Goal: Task Accomplishment & Management: Use online tool/utility

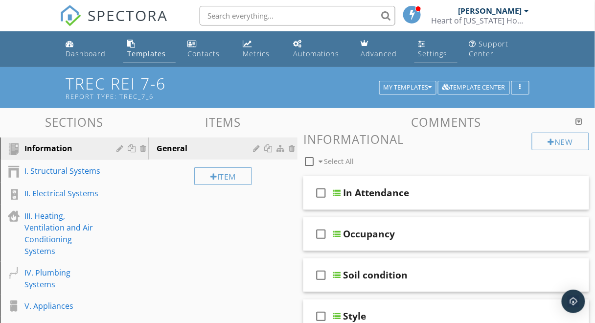
click at [434, 46] on link "Settings" at bounding box center [435, 49] width 43 height 28
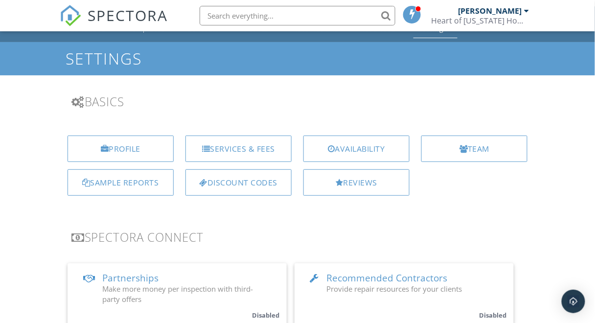
scroll to position [26, 0]
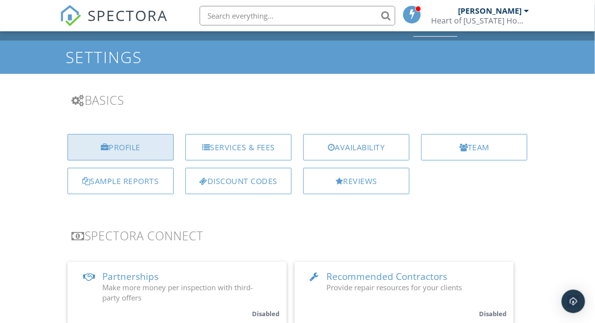
click at [137, 154] on div "Profile" at bounding box center [120, 147] width 106 height 26
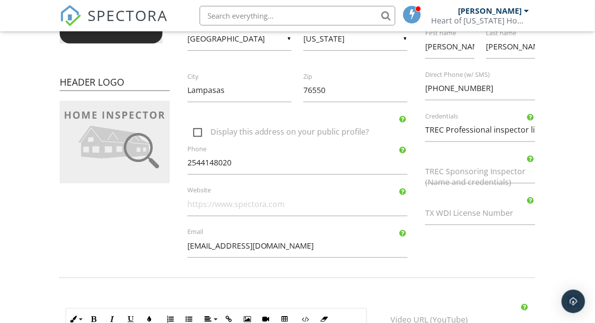
scroll to position [217, 0]
click at [249, 206] on input "Website" at bounding box center [297, 204] width 220 height 24
paste input "https://www.heartoftexashomeinspections.com/"
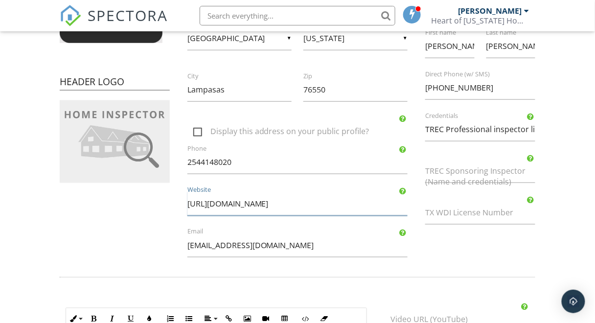
type input "https://www.heartoftexashomeinspections.com/"
click at [150, 224] on div "Company Logo Header Logo Company Information Heart of Texas Home inspections, P…" at bounding box center [298, 82] width 488 height 372
click at [543, 224] on form "Profile View Public Profile Company Logo Header Logo Company Information Heart …" at bounding box center [297, 180] width 595 height 660
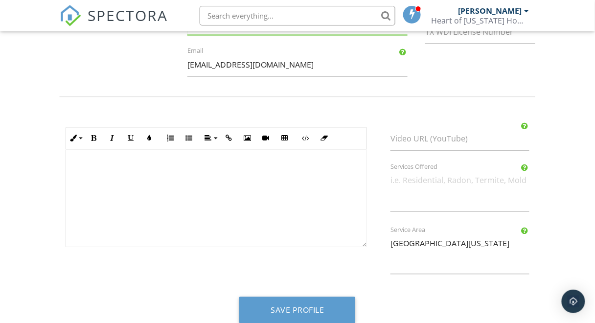
scroll to position [411, 0]
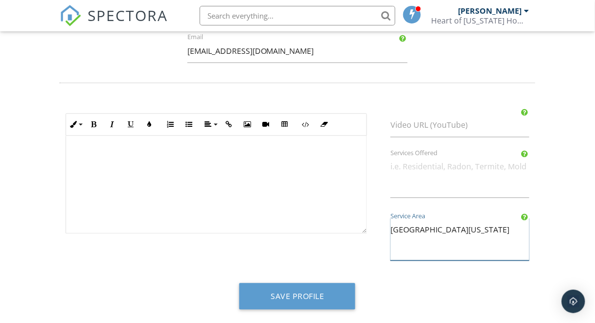
click at [442, 228] on textarea "Central Texas" at bounding box center [459, 239] width 139 height 43
click at [452, 238] on textarea "Central Texas" at bounding box center [459, 239] width 139 height 43
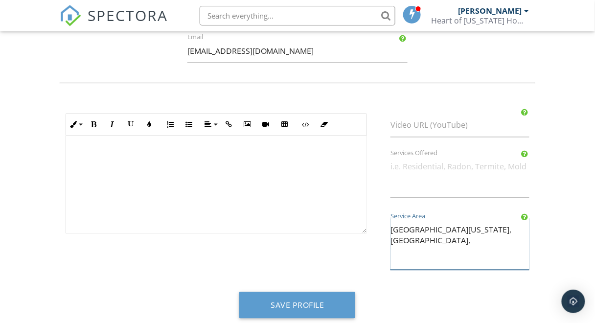
paste textarea "- Kempner - Lometa - Topsey - Adamsville - Copperas Cove - Briggs - Oakalla"
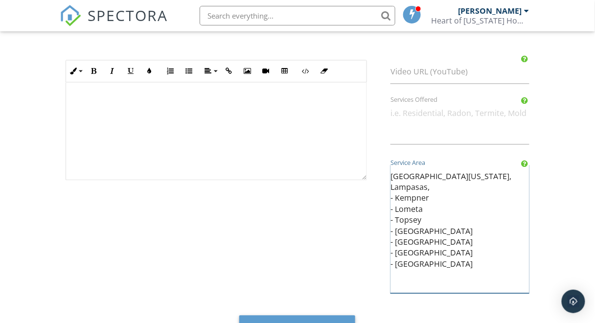
scroll to position [465, 0]
click at [392, 186] on textarea "Central Texas" at bounding box center [459, 228] width 139 height 129
click at [434, 181] on textarea "Central Texas" at bounding box center [459, 228] width 139 height 129
click at [430, 262] on textarea "Central Texas" at bounding box center [459, 228] width 139 height 129
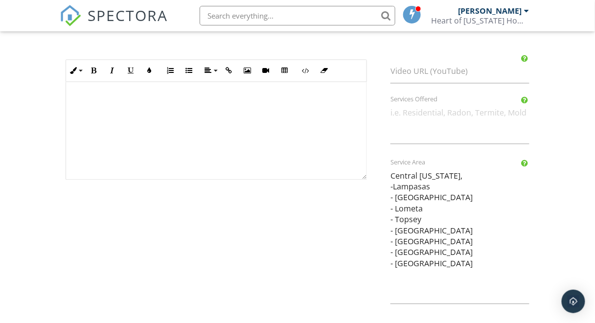
click at [423, 270] on textarea "Central Texas" at bounding box center [459, 234] width 139 height 140
paste textarea "- Killeen - Harker Heights - Nolanville - Gatesville - Burnet - Florence - Bert…"
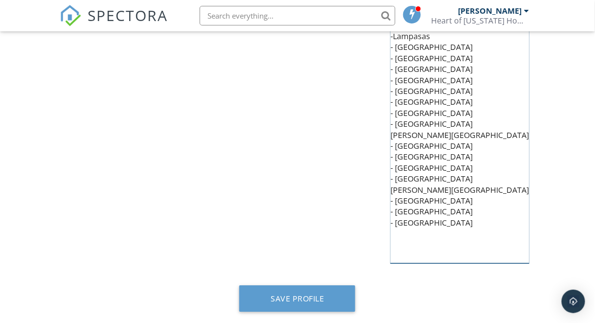
scroll to position [618, 0]
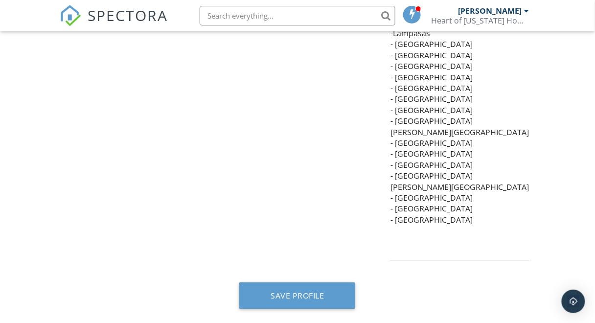
click at [443, 220] on textarea "Central Texas" at bounding box center [459, 135] width 139 height 249
click at [424, 227] on textarea "Central Texas" at bounding box center [459, 135] width 139 height 249
paste textarea "- Belton - Salado - Marble Falls - Liberty Hill - Sun City - Leander - Goldthwa…"
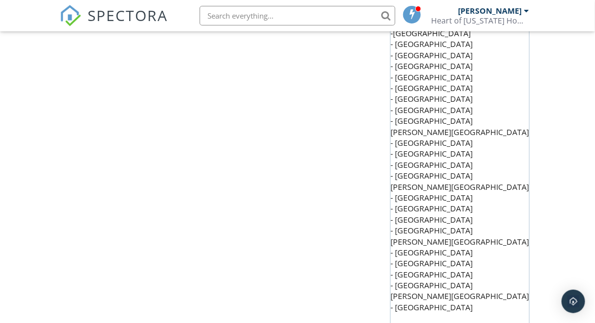
scroll to position [0, 0]
click at [491, 225] on textarea "Central Texas" at bounding box center [459, 179] width 139 height 337
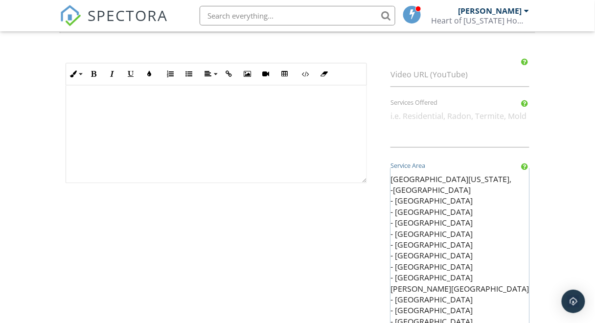
scroll to position [460, 0]
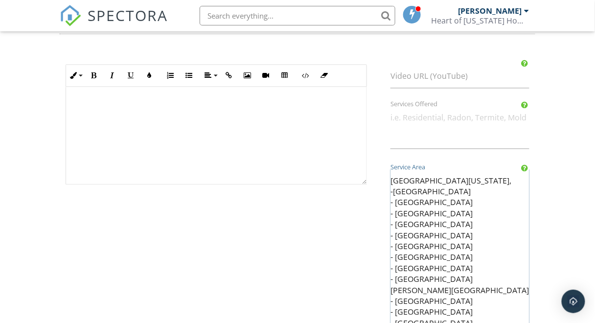
type textarea "Central Texas, -Lampasas - Kempner - Lometa - Topsey - Adamsville - Copperas Co…"
click at [531, 155] on div "Video URL (YouTube) Services Offered Central Texas Service Area" at bounding box center [459, 288] width 162 height 462
click at [539, 142] on div "Video URL (YouTube) Services Offered Central Texas Service Area" at bounding box center [459, 288] width 162 height 462
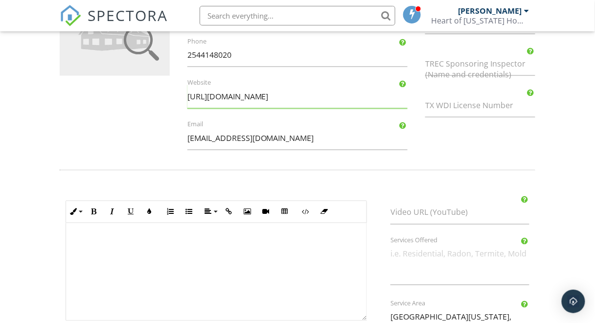
scroll to position [323, 0]
click at [401, 255] on textarea "Services Offered" at bounding box center [459, 264] width 139 height 43
click at [487, 254] on textarea "Residential, Multi-Family," at bounding box center [459, 264] width 139 height 43
type textarea "R"
click at [552, 196] on form "Profile View Public Profile Company Logo Header Logo Company Information Heart …" at bounding box center [297, 221] width 595 height 955
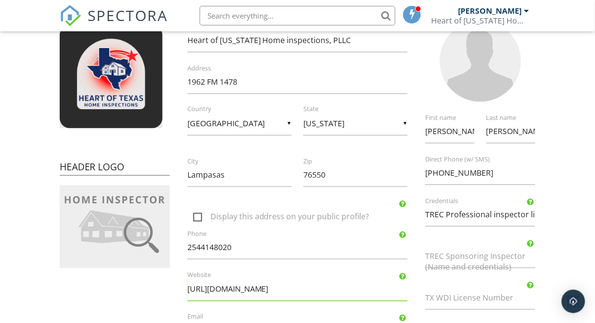
scroll to position [134, 0]
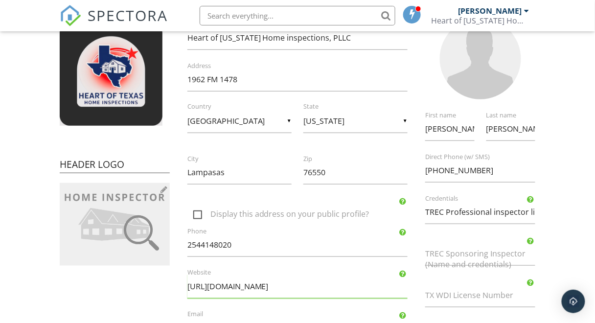
click at [119, 194] on img at bounding box center [115, 224] width 110 height 83
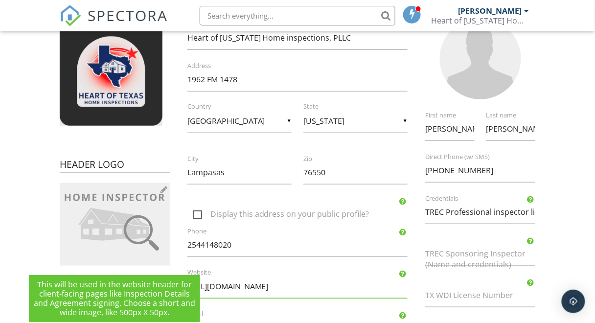
type input "C:\fakepath\HTHI logo (1).png"
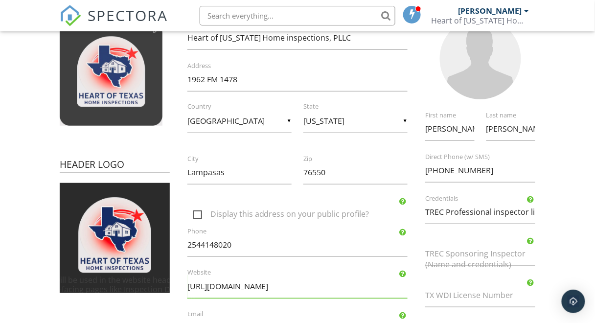
click at [147, 107] on img at bounding box center [111, 74] width 103 height 103
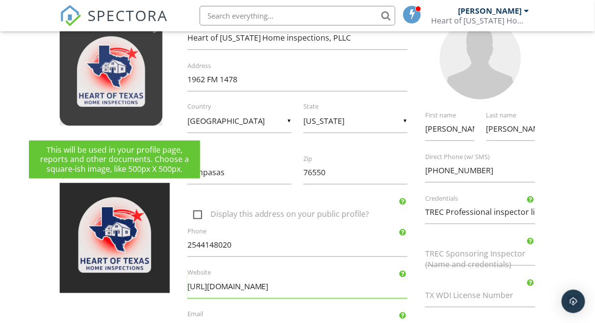
type input "C:\fakepath\HTHI logo (1).png"
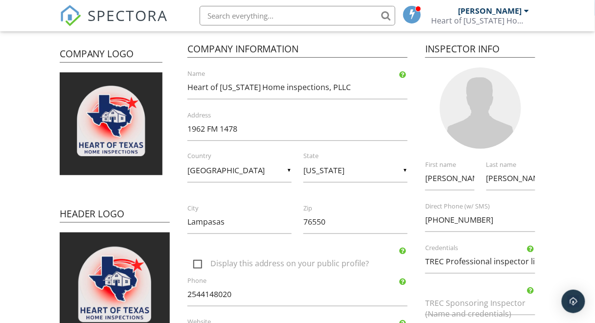
scroll to position [0, 0]
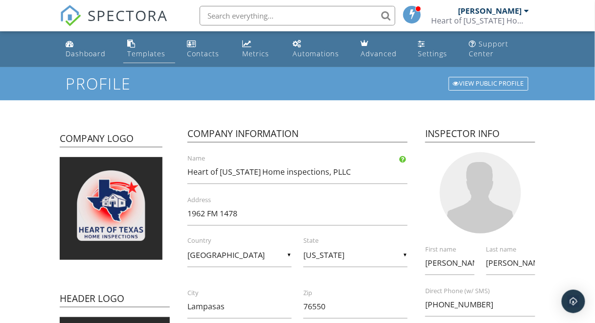
click at [152, 49] on div "Templates" at bounding box center [146, 53] width 38 height 9
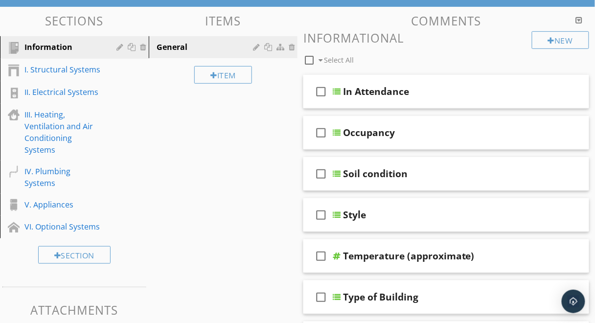
scroll to position [106, 0]
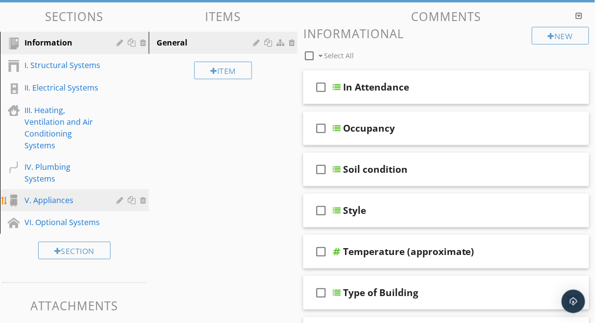
click at [67, 194] on div "V. Appliances" at bounding box center [63, 200] width 78 height 12
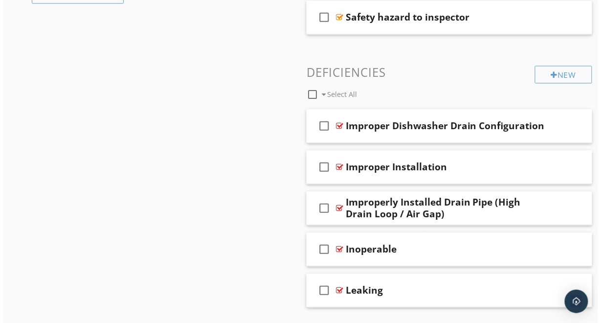
scroll to position [472, 0]
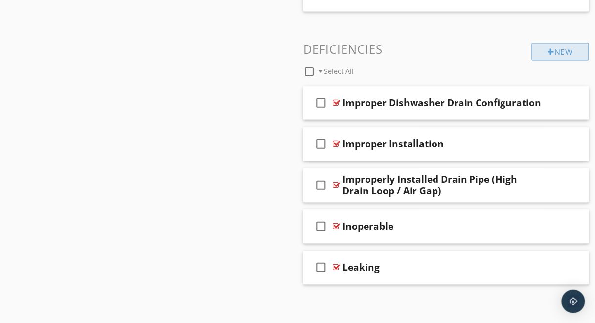
click at [542, 51] on div "New" at bounding box center [560, 52] width 57 height 18
click at [566, 74] on div at bounding box center [300, 161] width 601 height 323
click at [552, 51] on div at bounding box center [551, 52] width 7 height 8
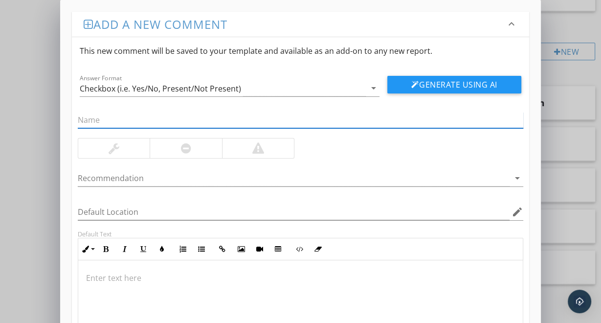
paste input "Dishwasher Door Fails to Latch Securely"
type input "Dishwasher Door Fails to Latch Securely"
click at [411, 87] on div at bounding box center [415, 85] width 8 height 8
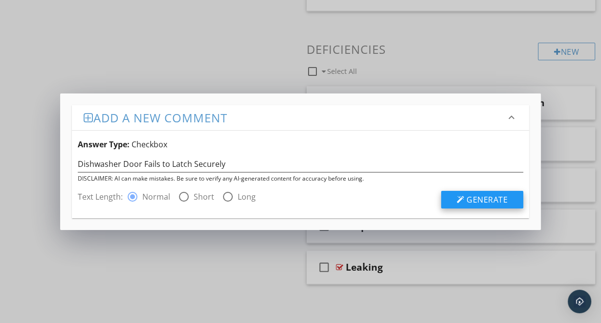
click at [461, 198] on div at bounding box center [461, 200] width 8 height 8
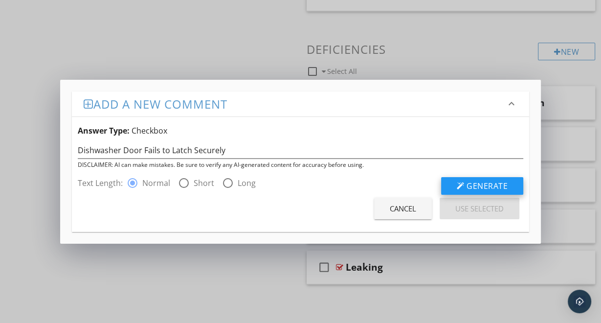
click at [473, 184] on span "Generate" at bounding box center [487, 185] width 41 height 11
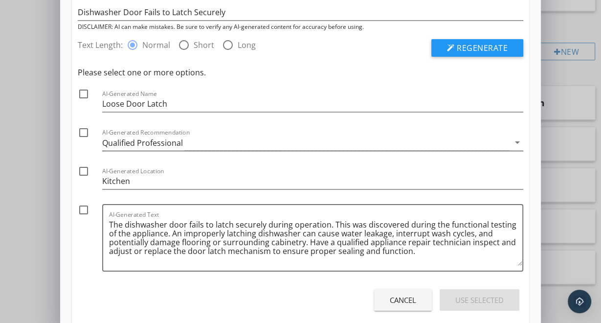
scroll to position [75, 0]
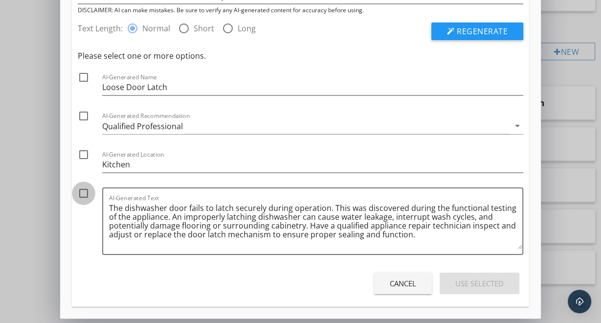
click at [81, 192] on div at bounding box center [83, 193] width 17 height 17
checkbox input "true"
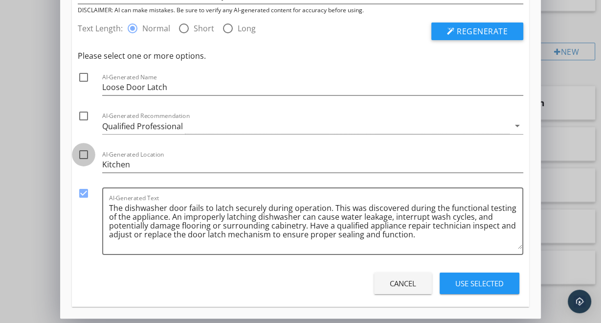
click at [83, 156] on div at bounding box center [83, 154] width 17 height 17
checkbox input "true"
click at [131, 124] on div "Qualified Professional" at bounding box center [142, 126] width 81 height 9
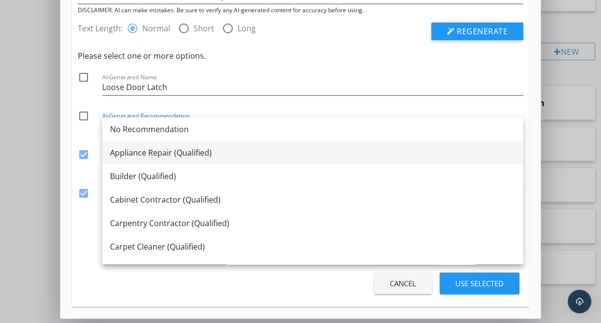
click at [146, 153] on div "Appliance Repair (Qualified)" at bounding box center [312, 153] width 405 height 12
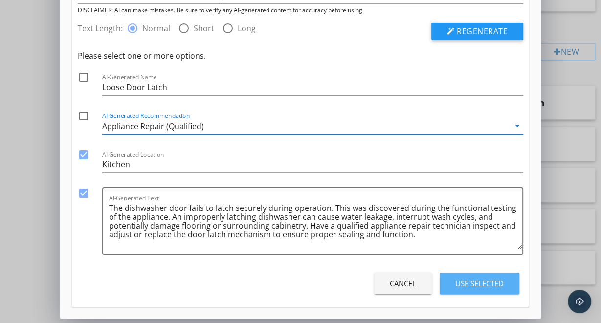
click at [476, 290] on button "Use Selected" at bounding box center [480, 283] width 80 height 22
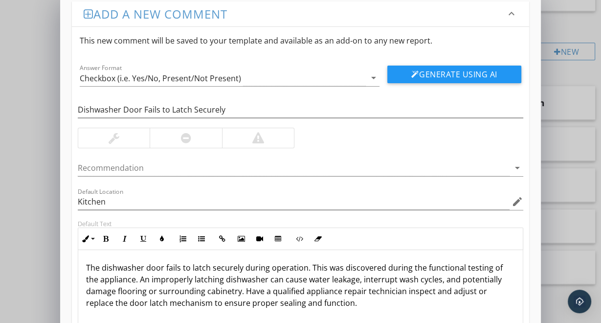
scroll to position [10, 0]
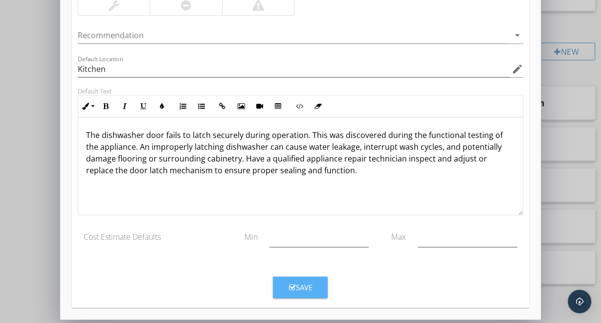
click at [314, 287] on button "Save" at bounding box center [300, 287] width 55 height 22
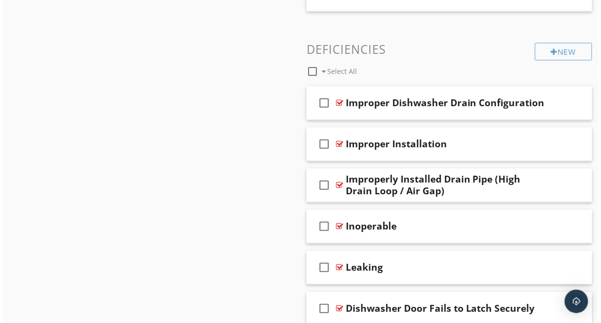
scroll to position [513, 0]
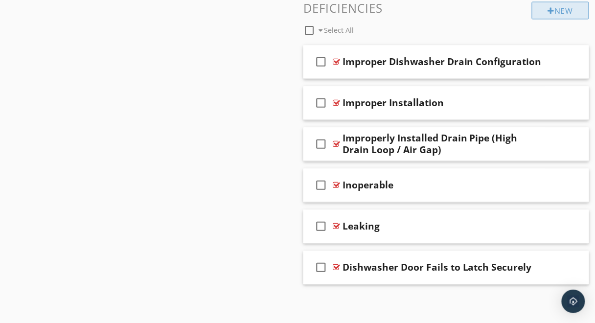
click at [549, 11] on div at bounding box center [551, 11] width 7 height 8
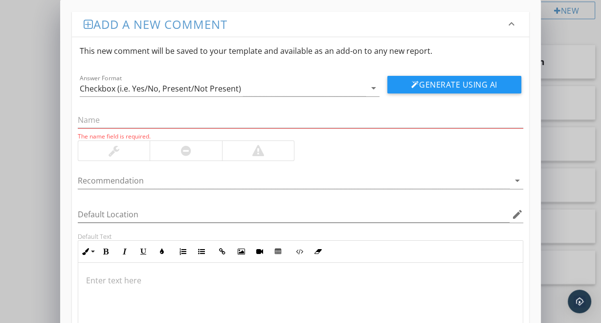
click at [459, 190] on div "Recommendation arrow_drop_down" at bounding box center [300, 186] width 445 height 26
click at [247, 119] on input "text" at bounding box center [300, 120] width 445 height 16
paste input "Dishwasher Door Seal Deteriorated or Missing"
type input "Dishwasher Door Seal Deteriorated or Missing"
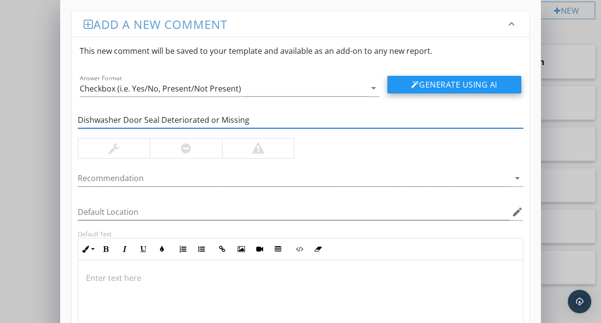
click at [405, 85] on button "Generate Using AI" at bounding box center [454, 85] width 134 height 18
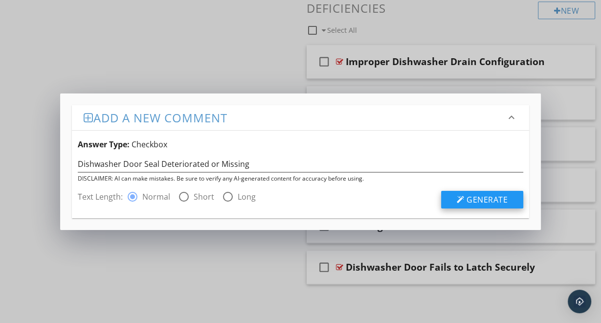
click at [456, 197] on button "Generate" at bounding box center [482, 200] width 82 height 18
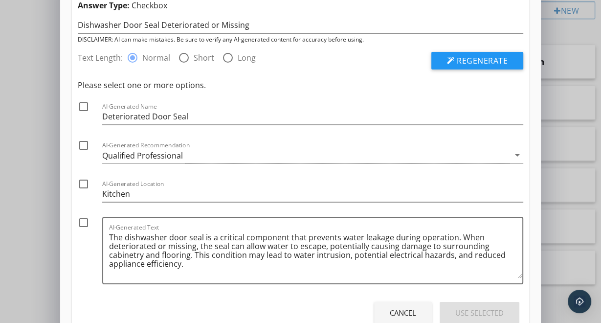
scroll to position [46, 0]
click at [172, 151] on div "Qualified Professional" at bounding box center [142, 155] width 81 height 9
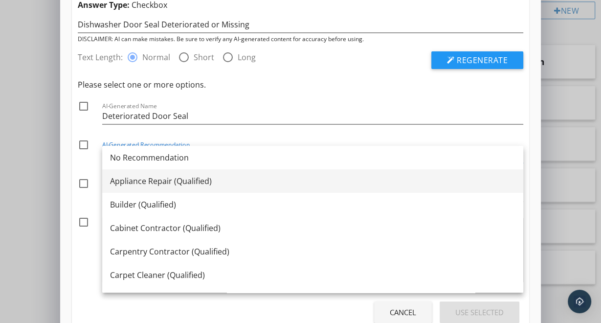
click at [151, 178] on div "Appliance Repair (Qualified)" at bounding box center [312, 181] width 405 height 12
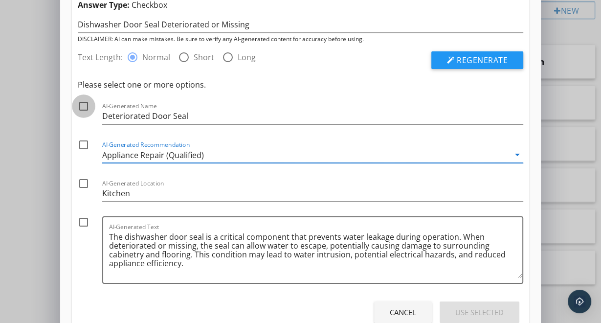
click at [85, 104] on div at bounding box center [83, 106] width 17 height 17
checkbox input "true"
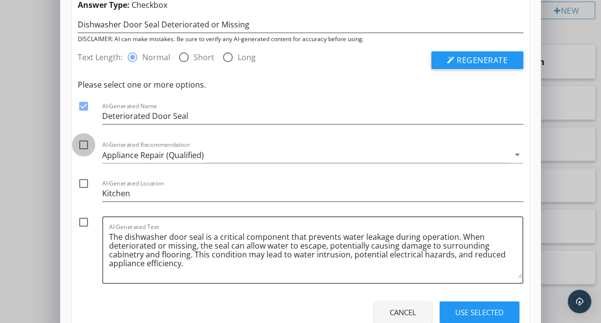
click at [86, 141] on div at bounding box center [83, 144] width 17 height 17
checkbox input "true"
click at [84, 182] on div at bounding box center [83, 183] width 17 height 17
checkbox input "true"
click at [83, 219] on div at bounding box center [83, 222] width 17 height 17
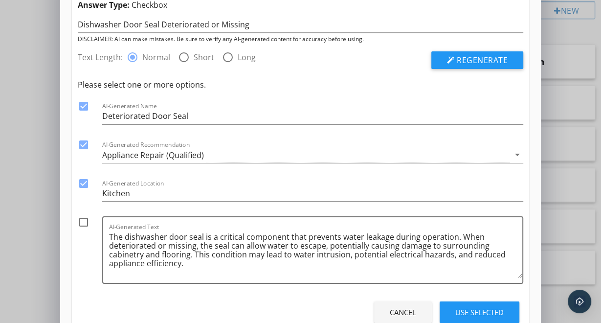
checkbox input "true"
click at [459, 308] on div "Use Selected" at bounding box center [479, 312] width 48 height 11
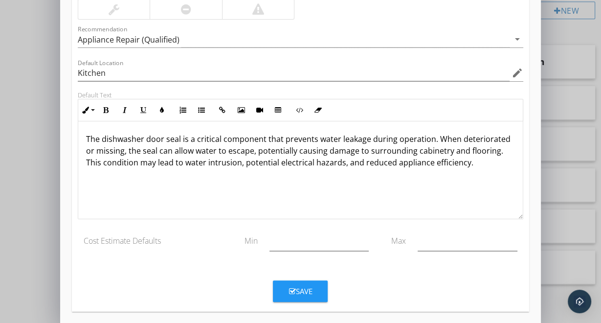
scroll to position [143, 0]
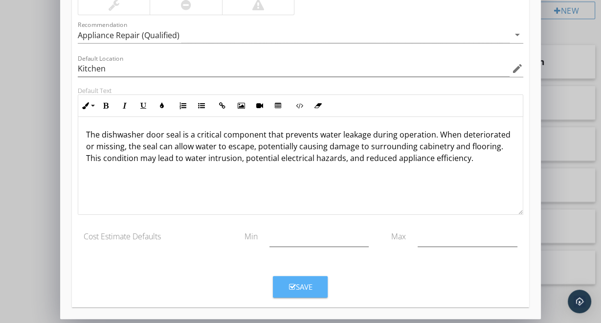
click at [316, 285] on button "Save" at bounding box center [300, 287] width 55 height 22
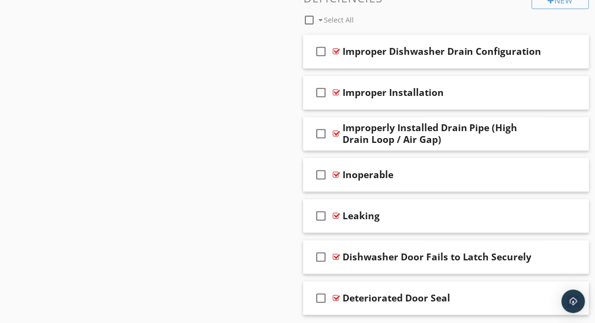
scroll to position [512, 0]
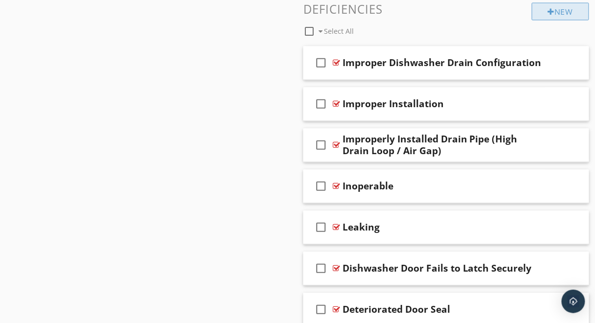
click at [572, 15] on div "New" at bounding box center [560, 11] width 57 height 18
click at [590, 28] on div at bounding box center [297, 161] width 595 height 323
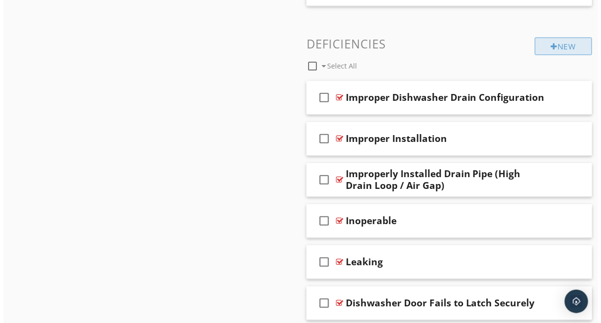
scroll to position [477, 0]
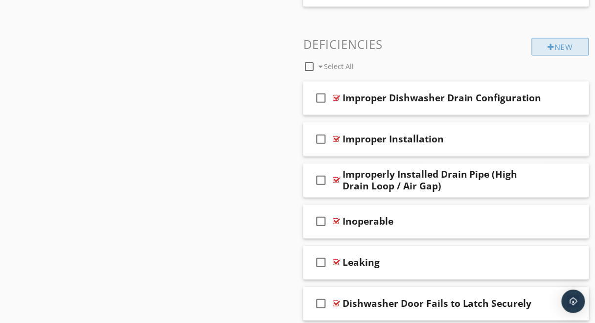
click at [574, 44] on div "New" at bounding box center [560, 47] width 57 height 18
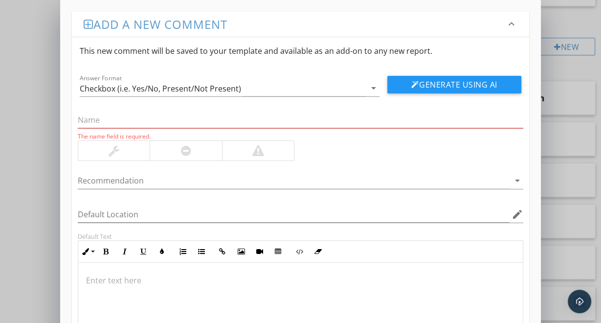
click at [537, 138] on div "Add a new comment keyboard_arrow_down This new comment will be saved to your te…" at bounding box center [300, 232] width 481 height 465
click at [182, 121] on input "text" at bounding box center [300, 120] width 445 height 16
paste input "Dishwasher Not Draining Properly"
type input "Dishwasher Not Draining Properly"
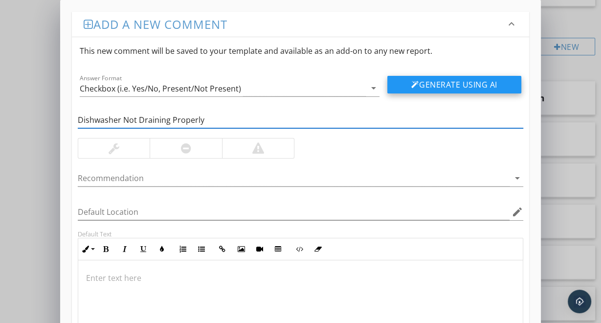
click at [425, 83] on button "Generate Using AI" at bounding box center [454, 85] width 134 height 18
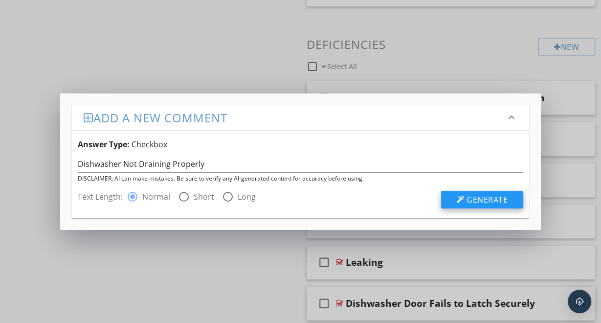
click at [459, 196] on div at bounding box center [461, 200] width 8 height 8
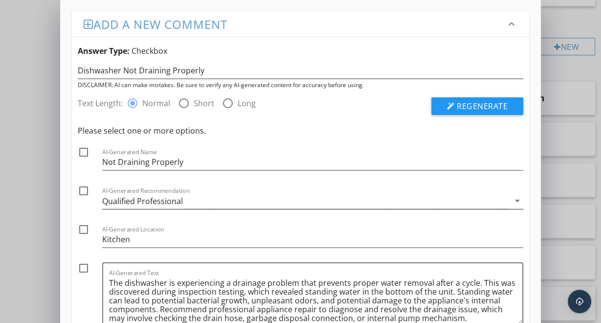
click at [173, 202] on div "Qualified Professional" at bounding box center [142, 201] width 81 height 9
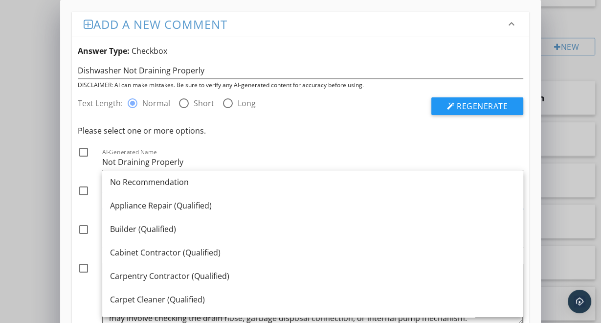
click at [196, 152] on div "AI-Generated Name Not Draining Properly" at bounding box center [312, 159] width 421 height 22
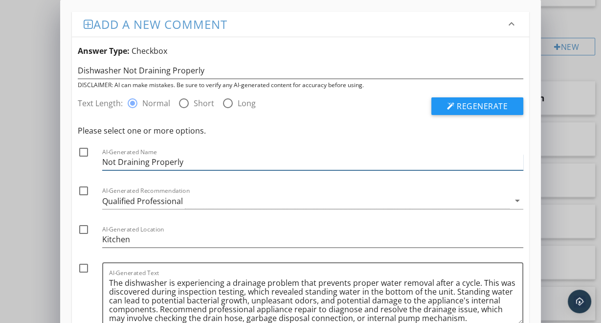
click at [102, 161] on input "Not Draining Properly" at bounding box center [312, 162] width 421 height 16
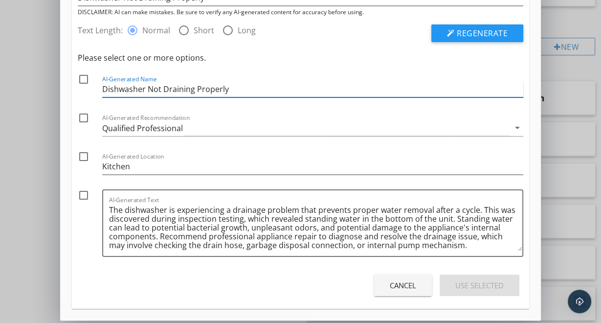
scroll to position [75, 0]
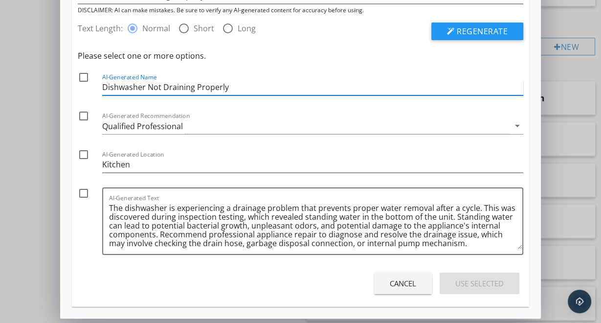
type input "Dishwasher Not Draining Properly"
click at [83, 190] on div at bounding box center [83, 193] width 17 height 17
checkbox input "true"
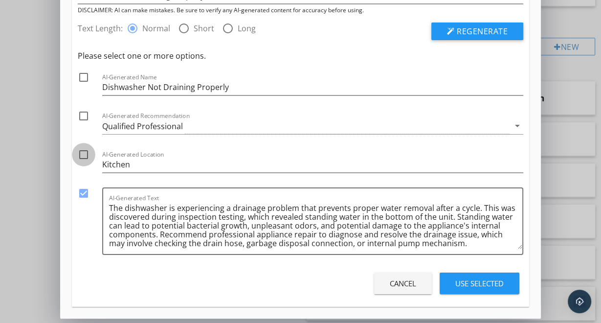
click at [82, 160] on div at bounding box center [83, 154] width 17 height 17
checkbox input "true"
click at [85, 74] on div at bounding box center [83, 77] width 17 height 17
checkbox input "true"
click at [462, 288] on button "Use Selected" at bounding box center [480, 283] width 80 height 22
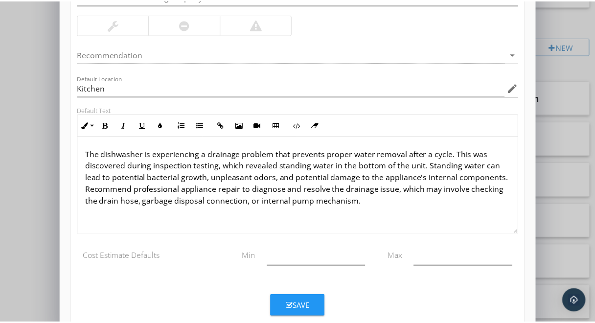
scroll to position [143, 0]
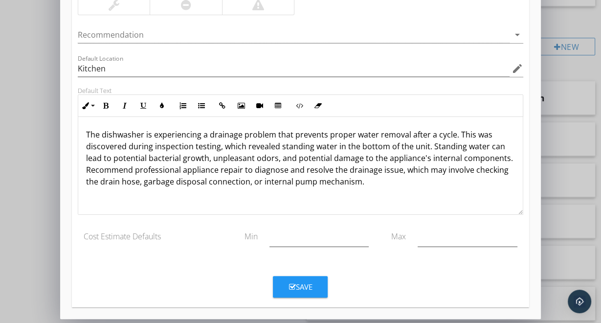
click at [299, 289] on div "Save" at bounding box center [300, 286] width 23 height 11
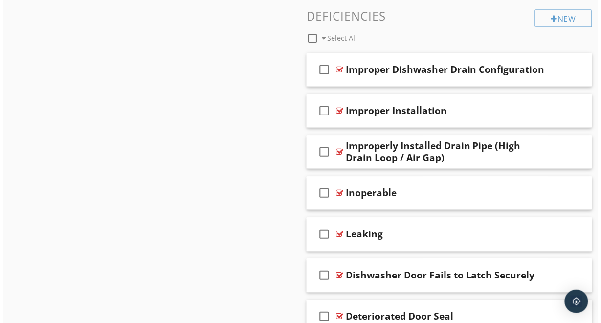
scroll to position [505, 0]
click at [495, 38] on div "check_box_outline_blank Select All" at bounding box center [417, 36] width 228 height 19
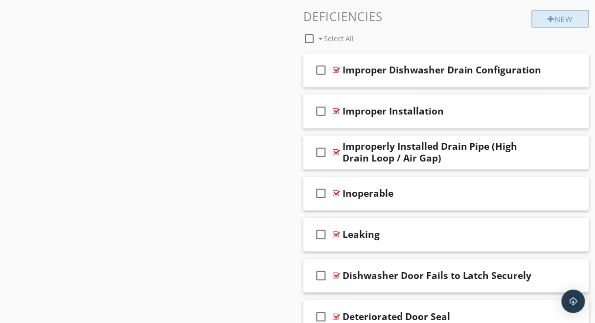
click at [548, 15] on div at bounding box center [551, 19] width 7 height 8
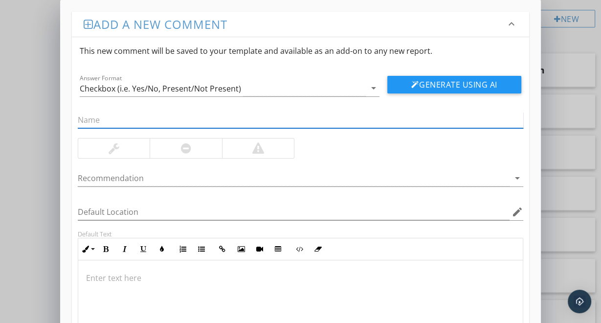
click at [266, 123] on input "text" at bounding box center [300, 120] width 445 height 16
paste input "Rust or Corrosion Inside Tub"
click at [164, 122] on input "Rust or Corrosion Inside Tub" at bounding box center [300, 120] width 445 height 16
type input "Rust or Corrosion Inside dishwasher Tub"
click at [415, 86] on div at bounding box center [415, 85] width 8 height 8
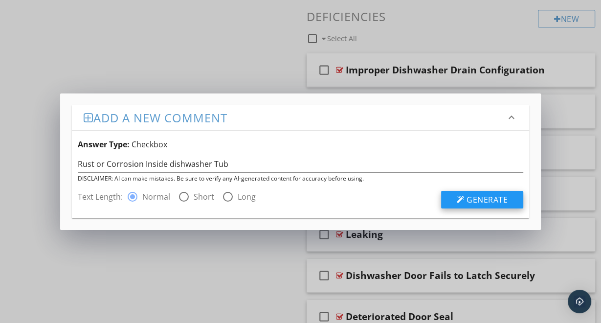
click at [483, 200] on span "Generate" at bounding box center [487, 199] width 41 height 11
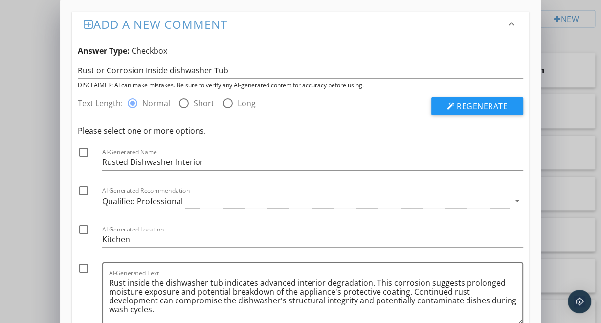
click at [85, 152] on div at bounding box center [83, 152] width 17 height 17
checkbox input "true"
click at [80, 191] on div at bounding box center [83, 190] width 17 height 17
checkbox input "true"
click at [82, 230] on div at bounding box center [83, 229] width 17 height 17
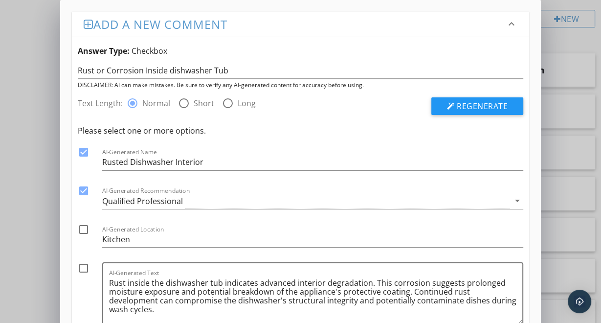
checkbox input "true"
click at [83, 266] on div at bounding box center [83, 268] width 17 height 17
checkbox input "true"
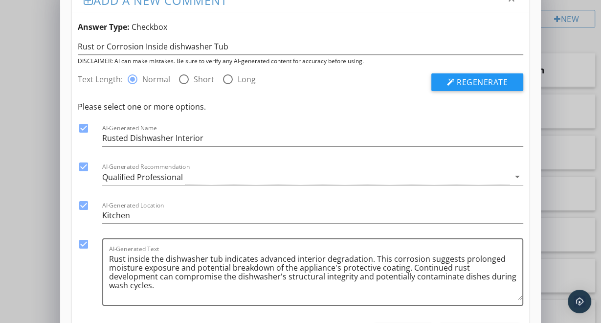
scroll to position [28, 0]
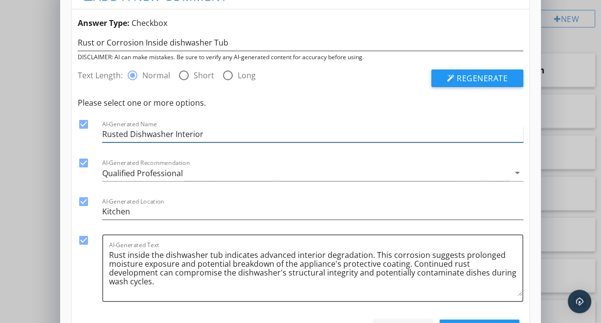
click at [127, 132] on input "Rusted Dishwasher Interior" at bounding box center [312, 134] width 421 height 16
drag, startPoint x: 115, startPoint y: 132, endPoint x: 240, endPoint y: 134, distance: 124.7
click at [240, 134] on input "Corrosion on Dishwasher Interior" at bounding box center [312, 134] width 421 height 16
drag, startPoint x: 121, startPoint y: 136, endPoint x: 223, endPoint y: 129, distance: 102.0
click at [223, 129] on input "Corrosion on Dishwasher Interior" at bounding box center [312, 134] width 421 height 16
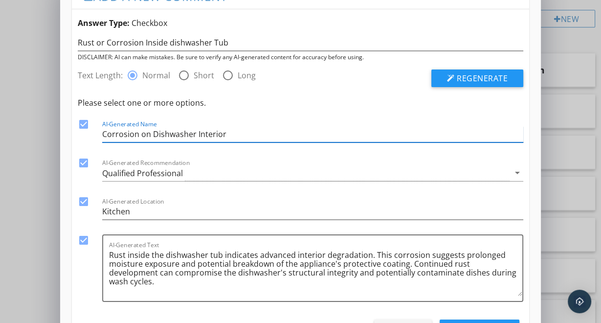
click at [149, 134] on input "Corrosion on Dishwasher Interior" at bounding box center [312, 134] width 421 height 16
click at [117, 134] on input "Corrosion In Dishwasher Interior" at bounding box center [312, 134] width 421 height 16
click at [328, 139] on input "Corrosion In Dishwasher Interior" at bounding box center [312, 134] width 421 height 16
type input "Corrosion In Dishwasher Interior"
click at [80, 162] on div at bounding box center [83, 163] width 17 height 17
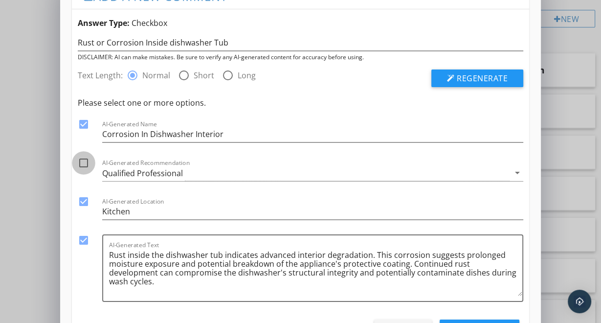
click at [83, 166] on div at bounding box center [83, 163] width 17 height 17
checkbox input "true"
click at [482, 73] on span "Regenerate" at bounding box center [482, 78] width 51 height 11
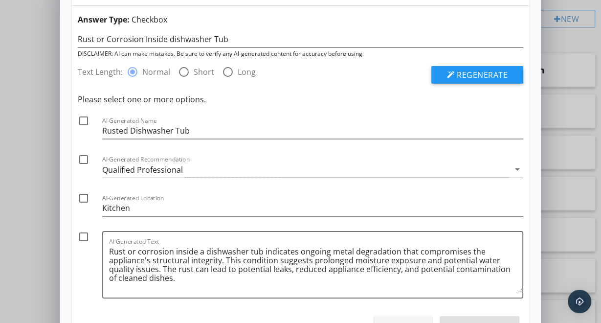
scroll to position [31, 0]
click at [85, 122] on div at bounding box center [83, 120] width 17 height 17
checkbox input "true"
click at [85, 160] on div at bounding box center [83, 159] width 17 height 17
checkbox input "true"
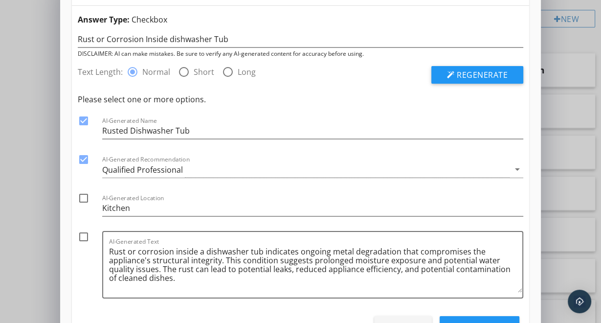
click at [83, 197] on div at bounding box center [83, 198] width 17 height 17
checkbox input "true"
click at [85, 237] on div at bounding box center [83, 236] width 17 height 17
checkbox input "true"
click at [128, 129] on input "Rusted Dishwasher Tub" at bounding box center [312, 131] width 421 height 16
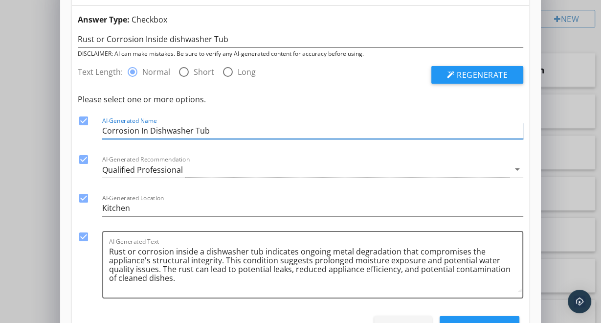
type input "Corrosion In Dishwasher Tub"
click at [262, 105] on div "Please select one or more options. check_box AI-Generated Name Corrosion In Dis…" at bounding box center [300, 198] width 445 height 210
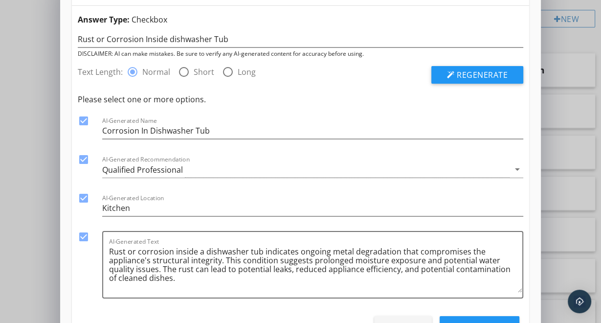
scroll to position [75, 0]
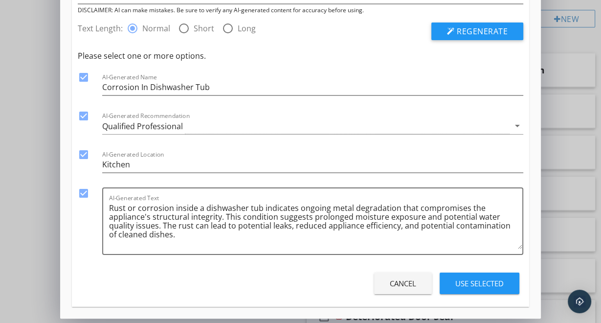
click at [474, 288] on button "Use Selected" at bounding box center [480, 283] width 80 height 22
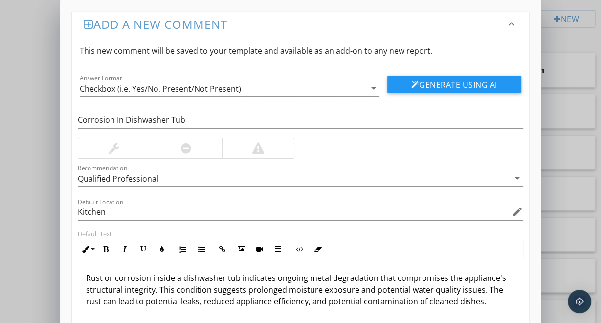
scroll to position [143, 0]
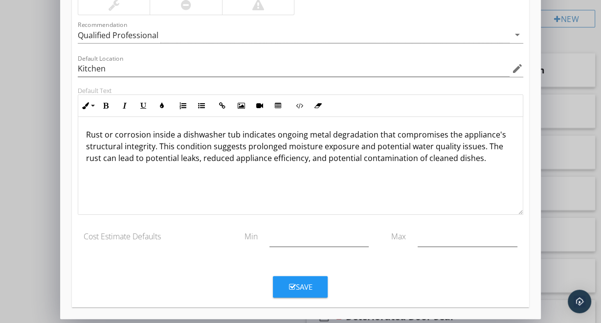
click at [315, 279] on button "Save" at bounding box center [300, 287] width 55 height 22
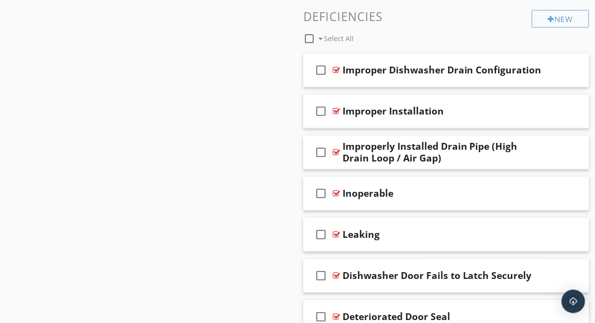
scroll to position [636, 0]
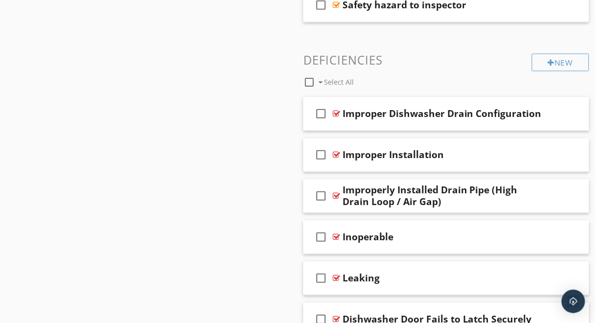
scroll to position [459, 0]
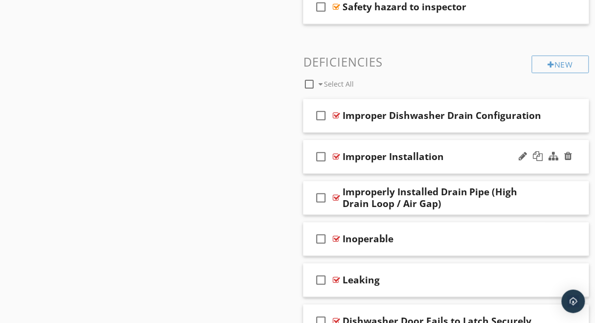
click at [506, 145] on div "check_box_outline_blank Improper Installation" at bounding box center [446, 157] width 286 height 34
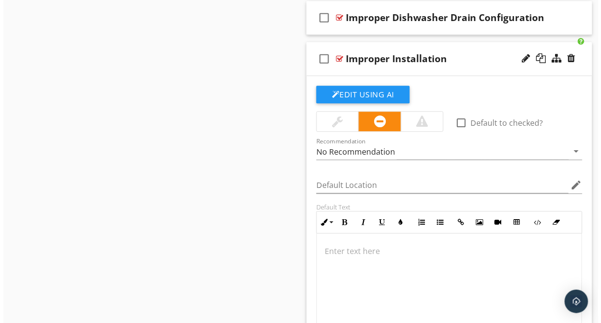
scroll to position [504, 0]
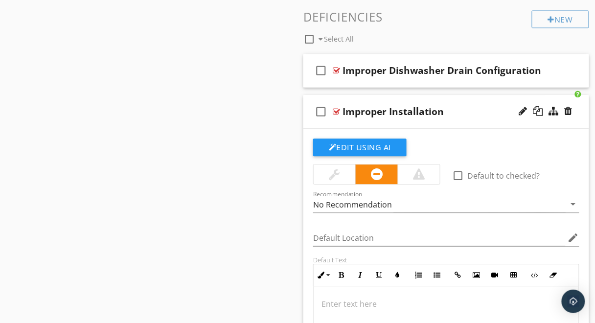
click at [469, 110] on div "Improper Installation" at bounding box center [442, 112] width 200 height 12
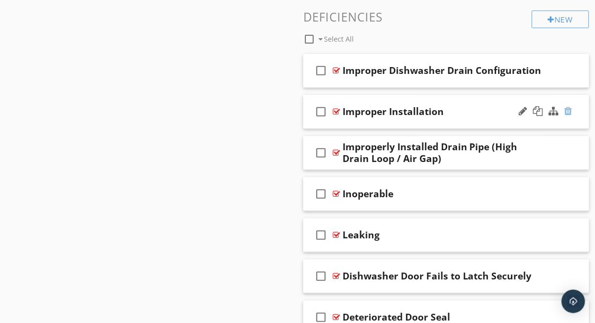
click at [569, 108] on div at bounding box center [568, 111] width 8 height 10
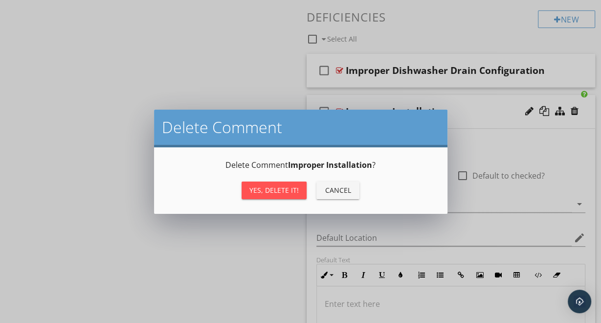
click at [264, 186] on div "Yes, Delete it!" at bounding box center [273, 190] width 49 height 10
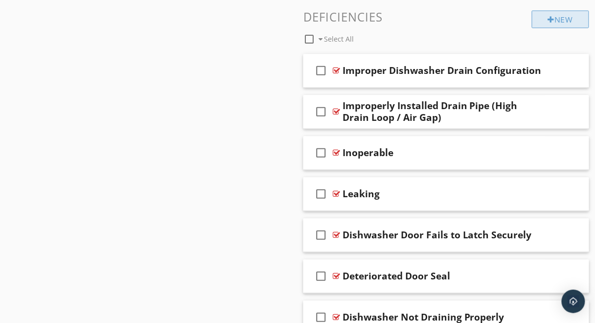
click at [540, 15] on div "New" at bounding box center [560, 19] width 57 height 18
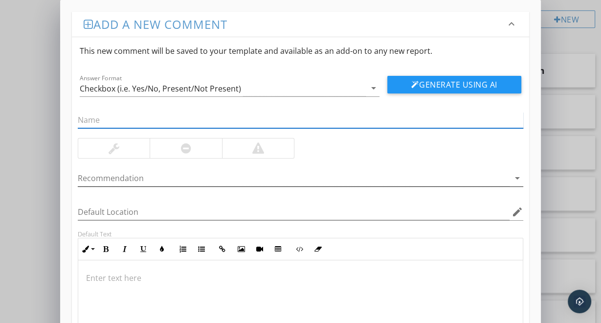
paste input "Spray Arms Not Rotating or Clogged"
type input "Spray Arms Not Rotating or Clogged"
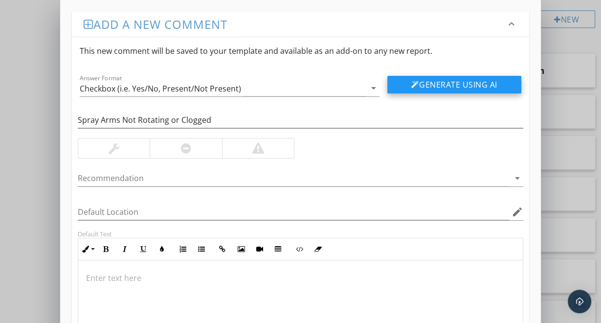
click at [437, 92] on button "Generate Using AI" at bounding box center [454, 85] width 134 height 18
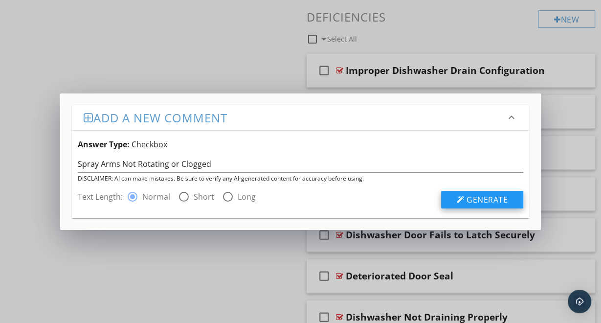
click at [456, 193] on button "Generate" at bounding box center [482, 200] width 82 height 18
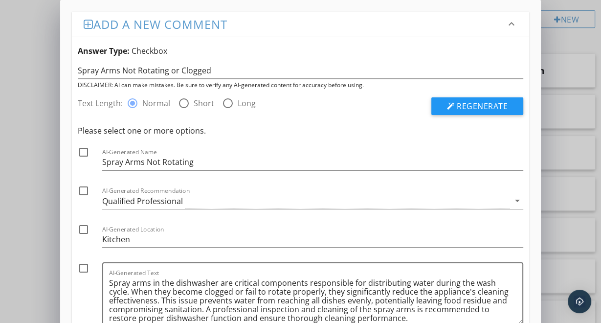
click at [85, 148] on div at bounding box center [83, 152] width 17 height 17
checkbox input "true"
click at [84, 192] on div at bounding box center [83, 190] width 17 height 17
checkbox input "true"
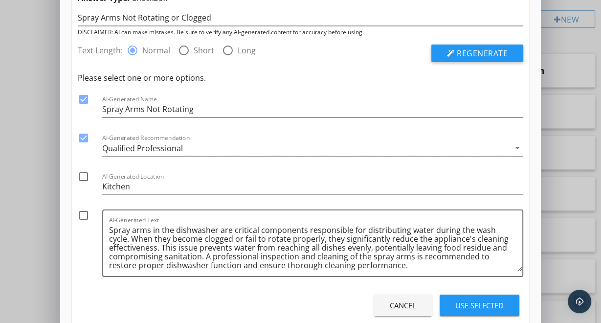
scroll to position [53, 0]
click at [84, 174] on div at bounding box center [83, 176] width 17 height 17
checkbox input "true"
click at [86, 214] on div at bounding box center [83, 215] width 17 height 17
checkbox input "true"
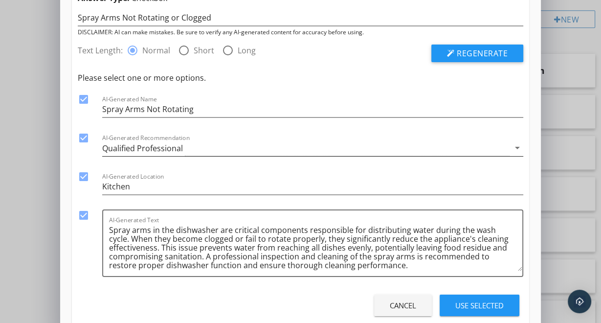
click at [148, 150] on div "Qualified Professional" at bounding box center [142, 148] width 81 height 9
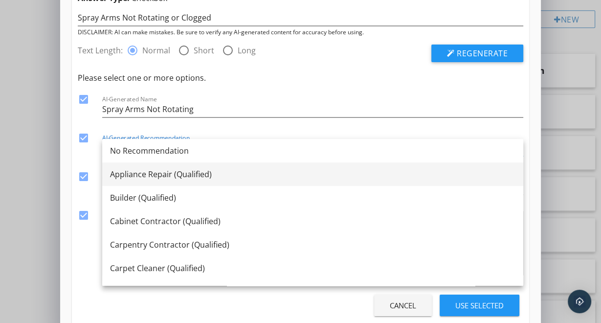
click at [158, 173] on div "Appliance Repair (Qualified)" at bounding box center [312, 174] width 405 height 12
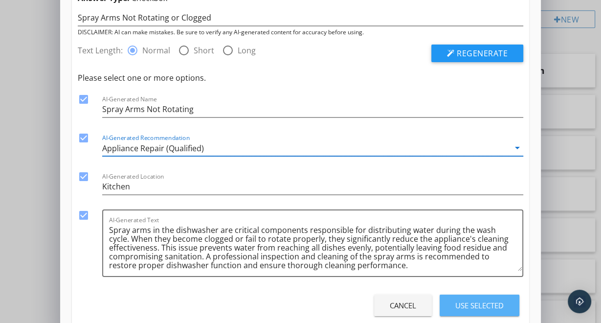
click at [471, 303] on div "Use Selected" at bounding box center [479, 305] width 48 height 11
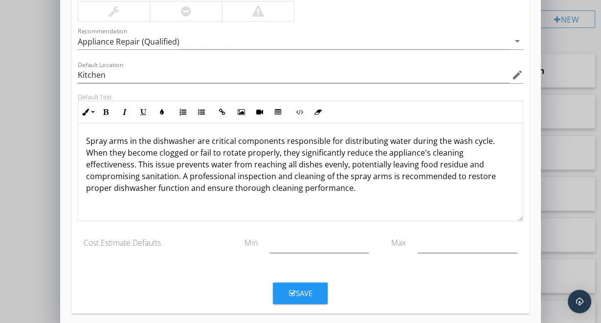
scroll to position [137, 0]
click at [319, 289] on button "Save" at bounding box center [300, 293] width 55 height 22
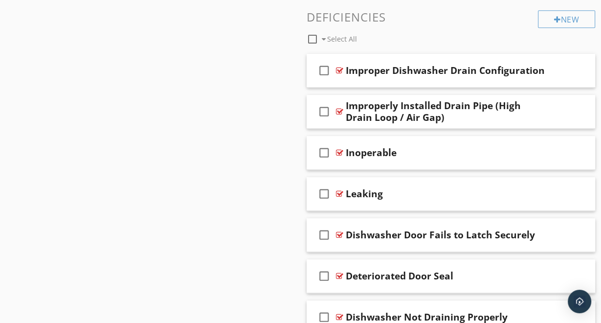
scroll to position [96, 0]
click at [559, 18] on div "New" at bounding box center [560, 19] width 57 height 18
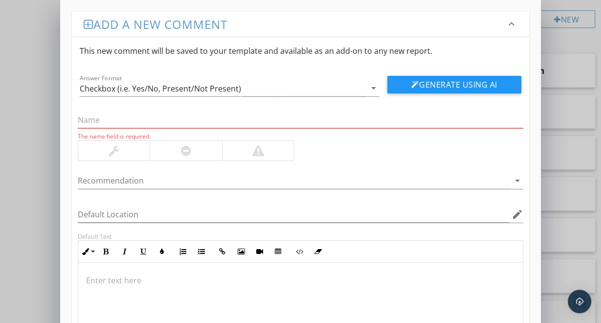
click at [477, 135] on div "The name field is required." at bounding box center [300, 136] width 445 height 8
click at [314, 119] on input "text" at bounding box center [300, 120] width 445 height 16
paste input "Control Panel Unresponsive or Malfunctioning"
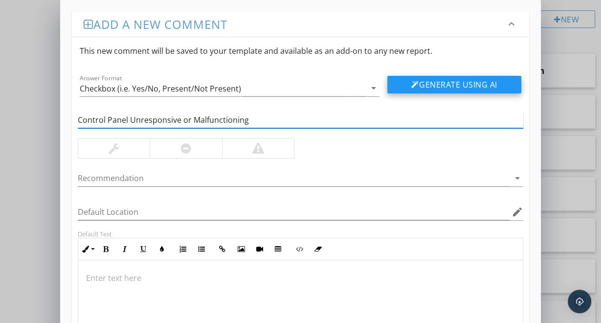
type input "Control Panel Unresponsive or Malfunctioning"
click at [450, 79] on button "Generate Using AI" at bounding box center [454, 85] width 134 height 18
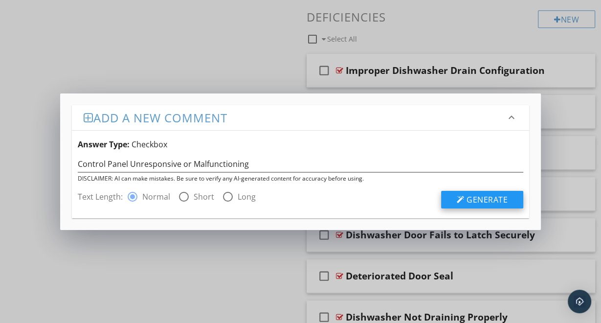
click at [471, 196] on span "Generate" at bounding box center [487, 199] width 41 height 11
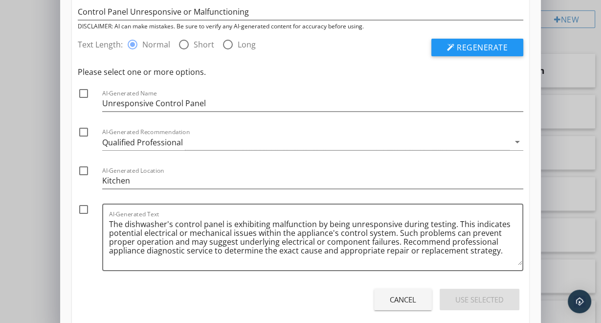
scroll to position [59, 0]
click at [80, 207] on div at bounding box center [83, 209] width 17 height 17
checkbox input "true"
click at [88, 134] on div at bounding box center [83, 132] width 17 height 17
checkbox input "true"
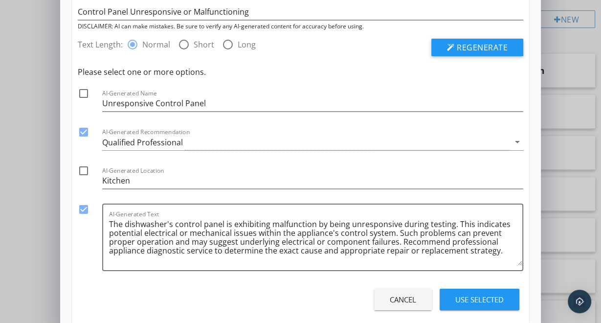
click at [83, 166] on div at bounding box center [83, 170] width 17 height 17
checkbox input "true"
click at [83, 91] on div at bounding box center [83, 93] width 17 height 17
checkbox input "true"
click at [131, 135] on div "Qualified Professional" at bounding box center [305, 142] width 407 height 16
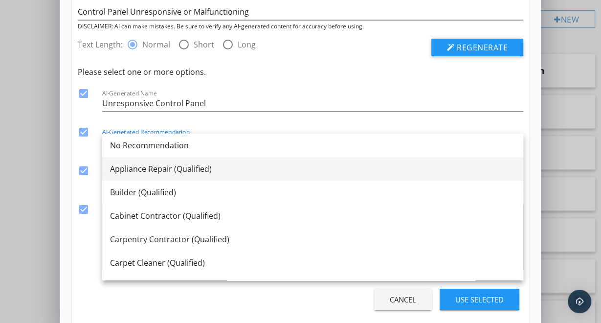
click at [156, 166] on div "Appliance Repair (Qualified)" at bounding box center [312, 169] width 405 height 12
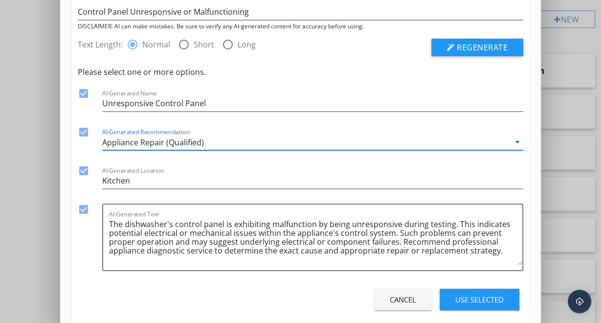
click at [473, 302] on div "Use Selected" at bounding box center [479, 299] width 48 height 11
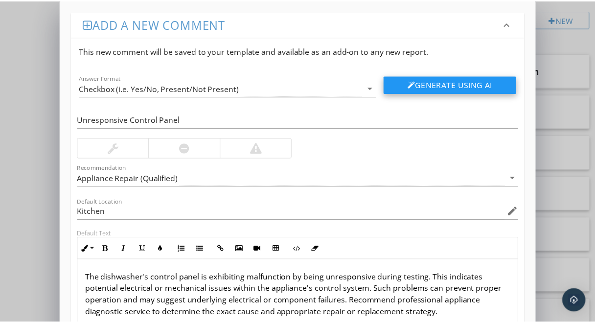
scroll to position [143, 0]
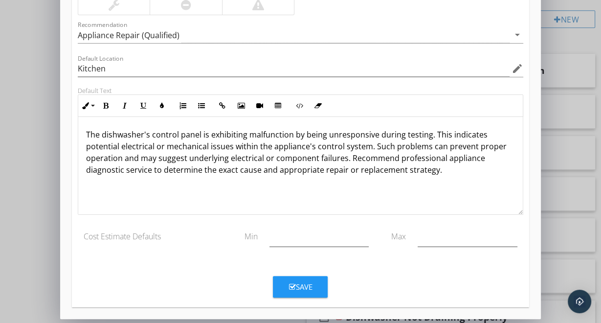
click at [303, 292] on button "Save" at bounding box center [300, 287] width 55 height 22
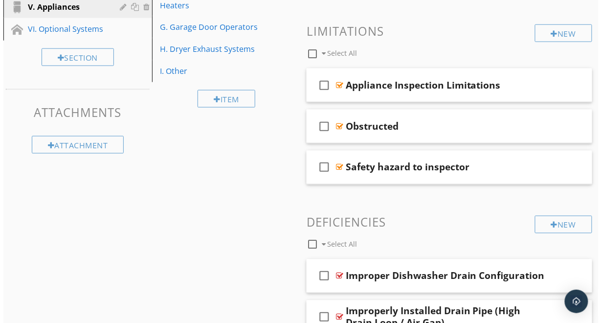
scroll to position [277, 0]
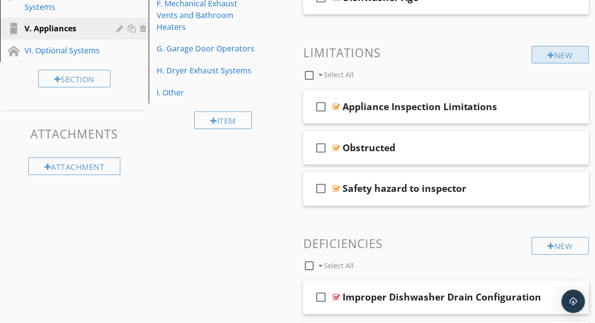
click at [548, 52] on div at bounding box center [551, 55] width 7 height 8
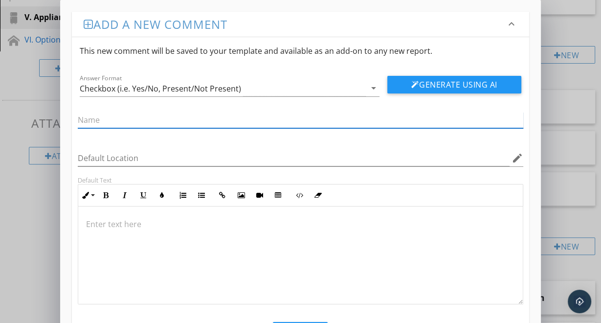
paste input "Control Panel Unresponsive or Malfunctioning"
type input "Control Panel Unresponsive or Malfunctioning"
click at [416, 92] on button "Generate Using AI" at bounding box center [454, 85] width 134 height 18
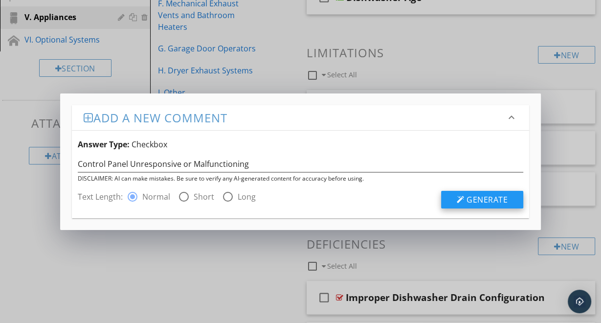
click at [462, 196] on div at bounding box center [461, 200] width 8 height 8
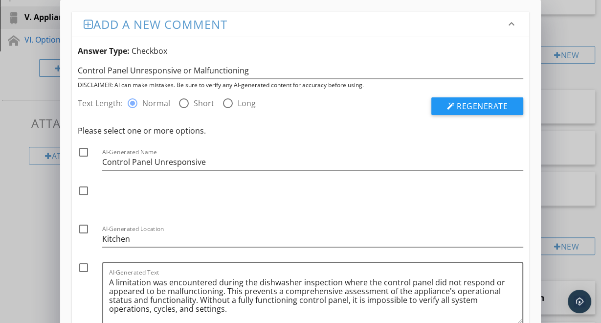
click at [86, 152] on div at bounding box center [83, 152] width 17 height 17
checkbox input "true"
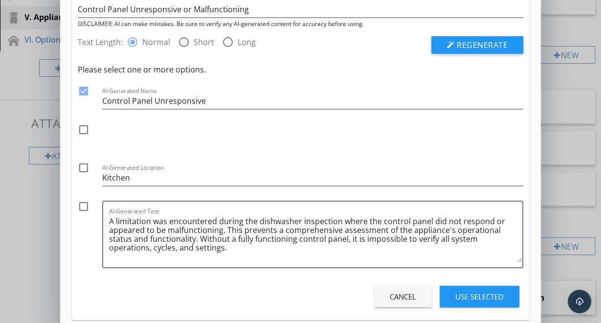
scroll to position [74, 0]
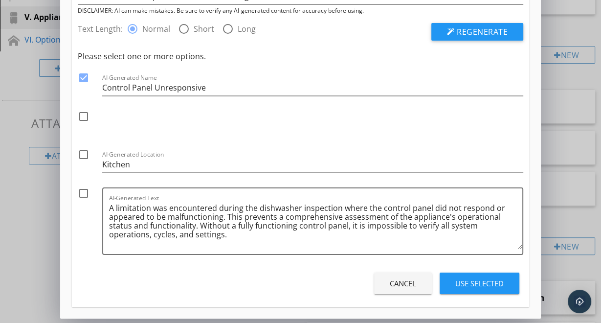
click at [84, 154] on div at bounding box center [83, 154] width 17 height 17
checkbox input "true"
click at [84, 192] on div at bounding box center [83, 193] width 17 height 17
checkbox input "true"
click at [476, 283] on div "Use Selected" at bounding box center [479, 283] width 48 height 11
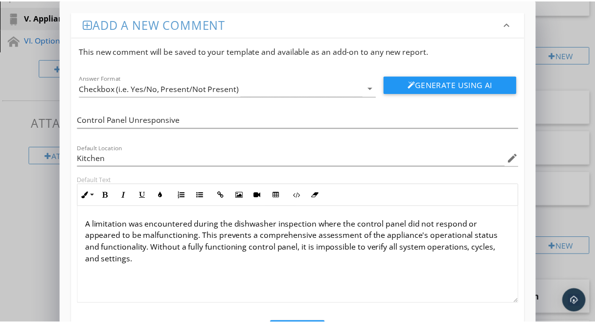
scroll to position [46, 0]
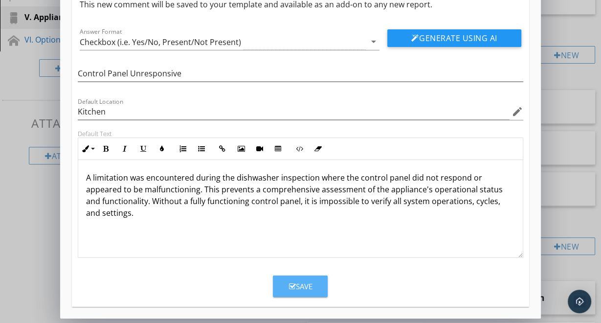
click at [293, 276] on button "Save" at bounding box center [300, 286] width 55 height 22
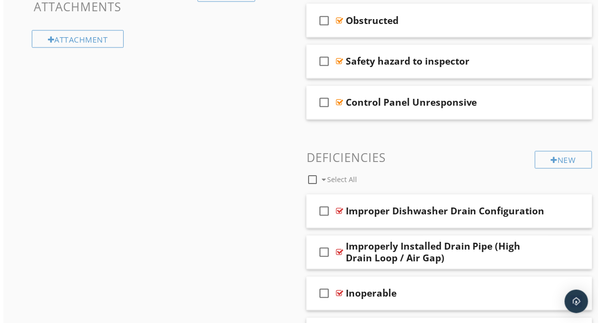
scroll to position [405, 0]
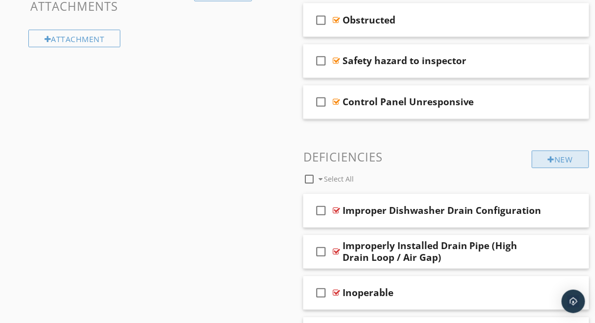
click at [545, 159] on div "New" at bounding box center [560, 160] width 57 height 18
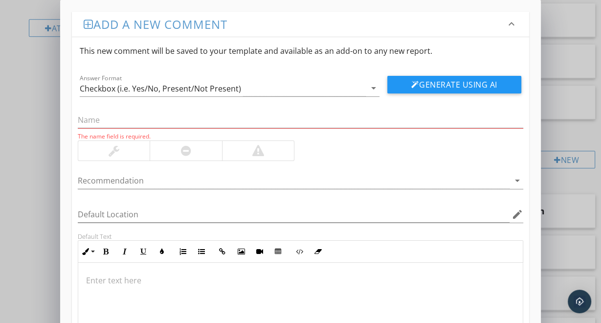
click at [435, 157] on div "The name field is required. Recommendation arrow_drop_down Default Location edi…" at bounding box center [300, 250] width 457 height 308
click at [336, 122] on input "text" at bounding box center [300, 120] width 445 height 16
paste input "Improper Installation (e.g., Loose, Tilted, or Unsecured)"
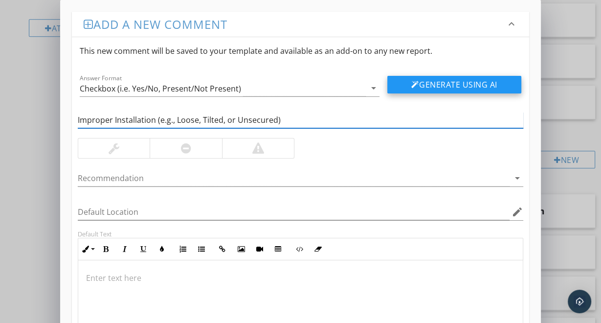
type input "Improper Installation (e.g., Loose, Tilted, or Unsecured)"
click at [484, 84] on button "Generate Using AI" at bounding box center [454, 85] width 134 height 18
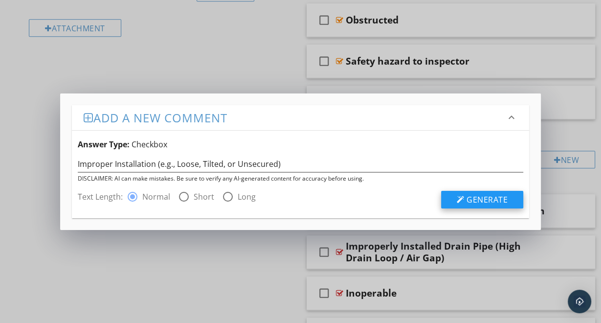
click at [462, 199] on div at bounding box center [461, 200] width 8 height 8
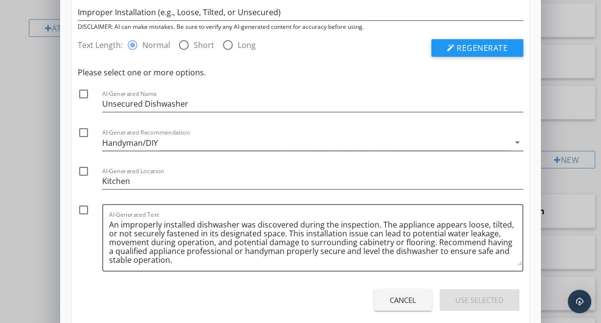
scroll to position [61, 0]
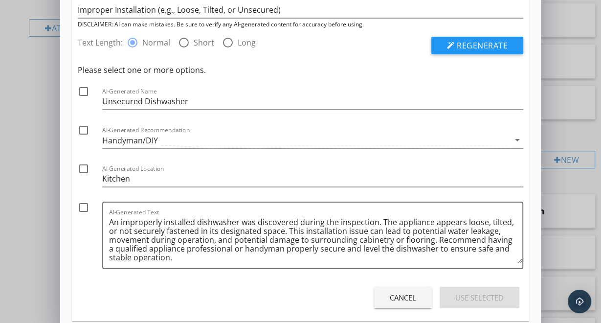
click at [88, 130] on div at bounding box center [83, 130] width 17 height 17
checkbox input "true"
click at [83, 89] on div at bounding box center [83, 91] width 17 height 17
checkbox input "true"
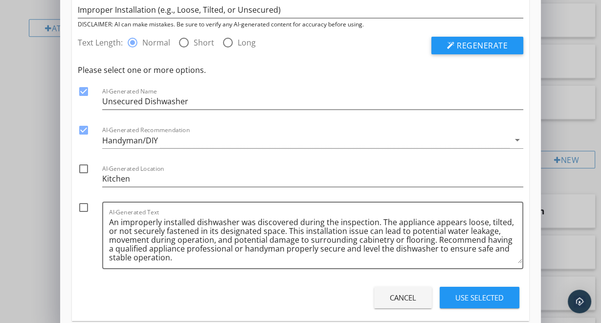
click at [83, 166] on div at bounding box center [83, 168] width 17 height 17
checkbox input "true"
click at [82, 207] on div at bounding box center [83, 207] width 17 height 17
checkbox input "true"
click at [469, 296] on div "Use Selected" at bounding box center [479, 297] width 48 height 11
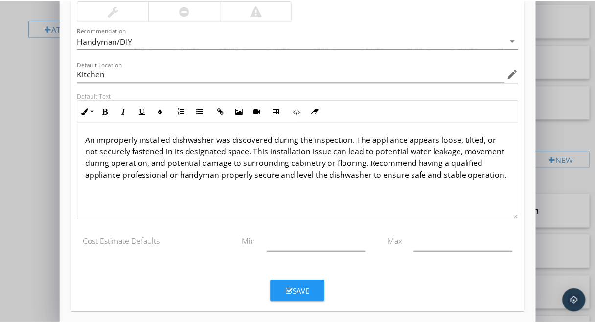
scroll to position [143, 0]
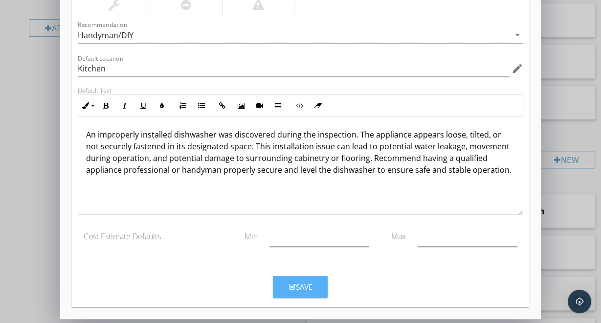
click at [310, 287] on div "Save" at bounding box center [300, 286] width 23 height 11
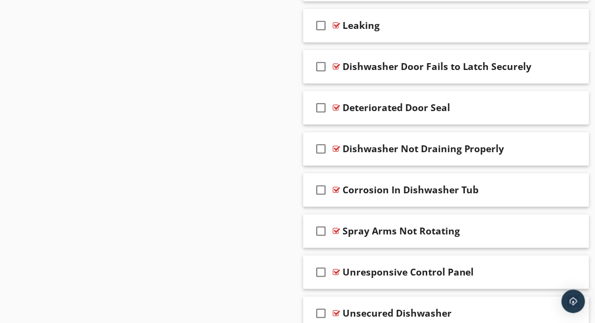
scroll to position [758, 0]
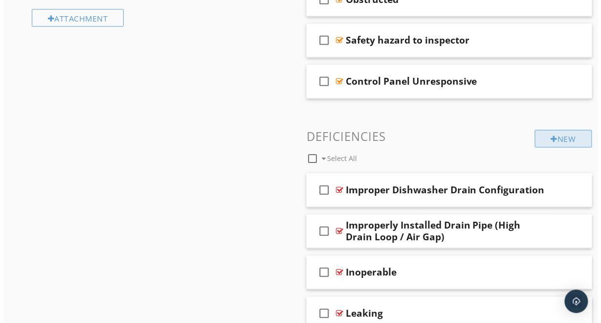
scroll to position [425, 0]
click at [540, 135] on div "New" at bounding box center [560, 140] width 57 height 18
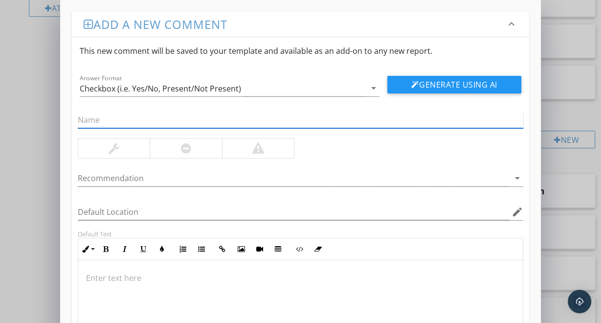
paste input "Electrical Connection Not Visible or Inaccessible"
type input "Electrical Connection Not Visible or Inaccessible"
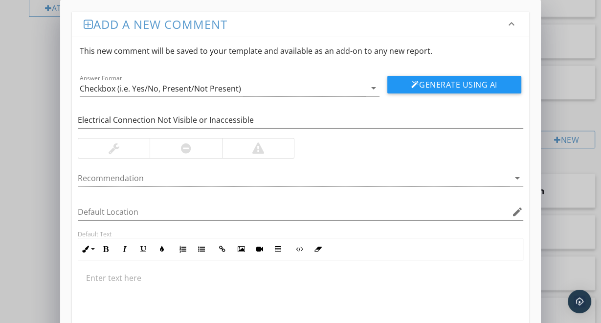
click at [443, 130] on div "Electrical Connection Not Visible or Inaccessible" at bounding box center [300, 125] width 445 height 26
click at [136, 279] on p at bounding box center [300, 278] width 429 height 12
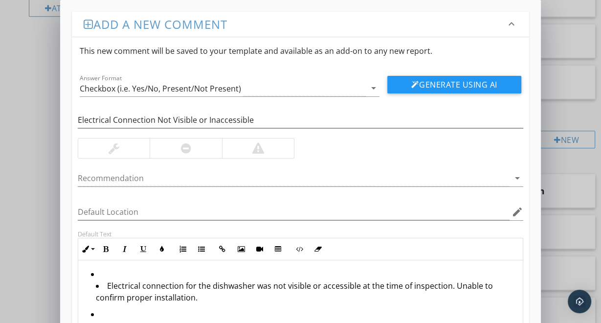
scroll to position [63, 0]
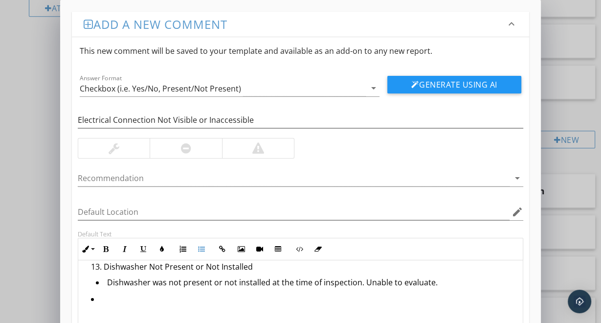
click at [102, 297] on li "Would you like these formatted into a bilingual defect statement sheet or integ…" at bounding box center [303, 329] width 424 height 73
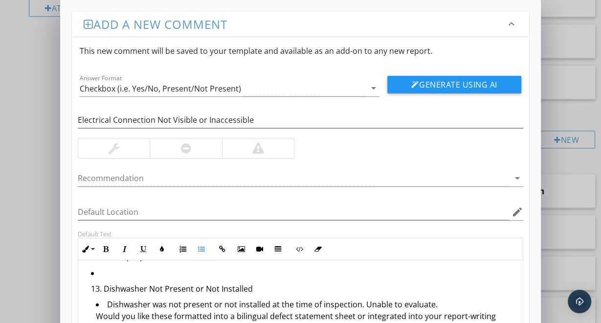
scroll to position [0, 0]
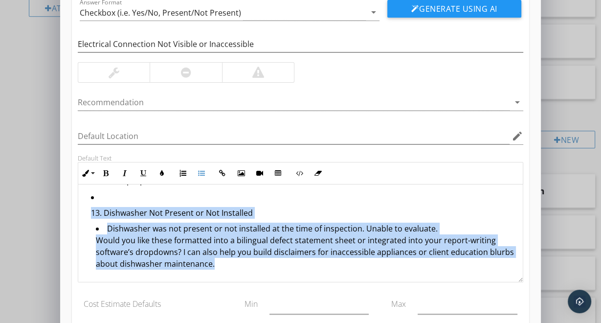
scroll to position [143, 0]
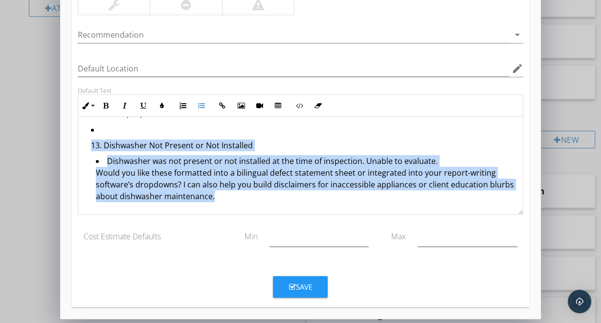
drag, startPoint x: 88, startPoint y: 268, endPoint x: 541, endPoint y: 330, distance: 457.4
click at [541, 322] on html "SPECTORA JONATHAN ELLISON Heart of Texas Home inspections, PLLC Role: Inspector…" at bounding box center [300, 117] width 601 height 1085
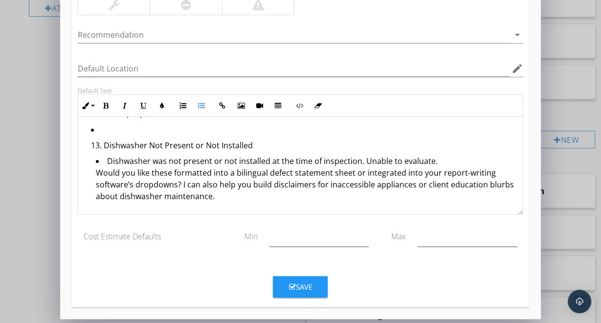
scroll to position [0, 0]
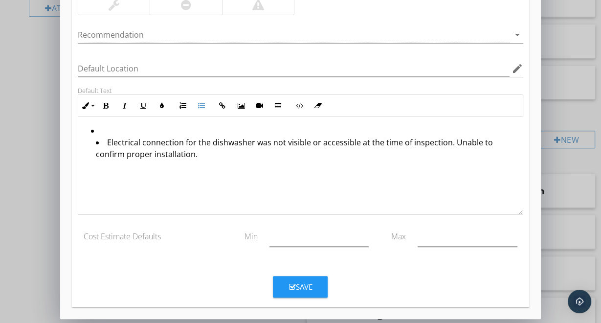
click at [110, 137] on li "Electrical connection for the dishwasher was not visible or accessible at the t…" at bounding box center [305, 149] width 419 height 26
click at [107, 138] on li "Electrical connection for the dishwasher was not visible or accessible at the t…" at bounding box center [305, 149] width 419 height 26
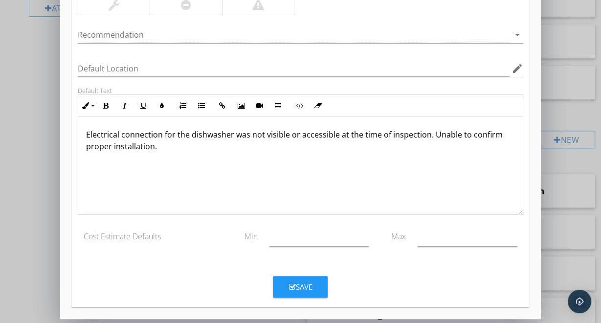
click at [233, 170] on div "Electrical connection for the dishwasher was not visible or accessible at the t…" at bounding box center [300, 166] width 445 height 98
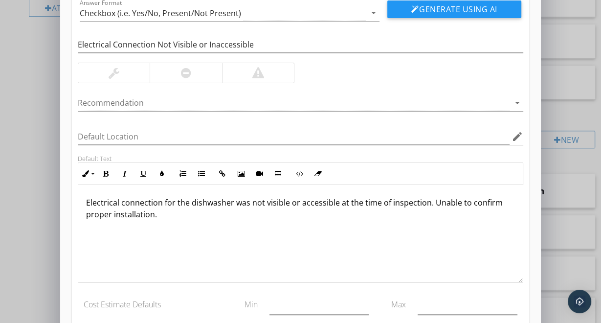
scroll to position [74, 0]
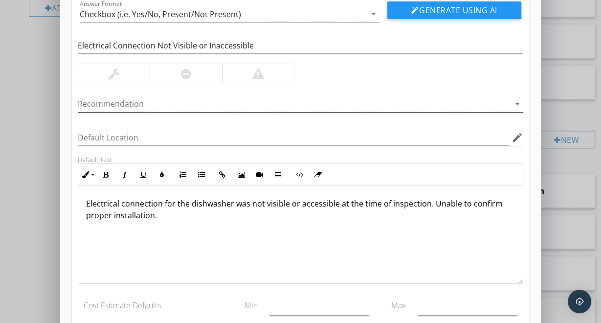
click at [190, 102] on div at bounding box center [294, 104] width 432 height 16
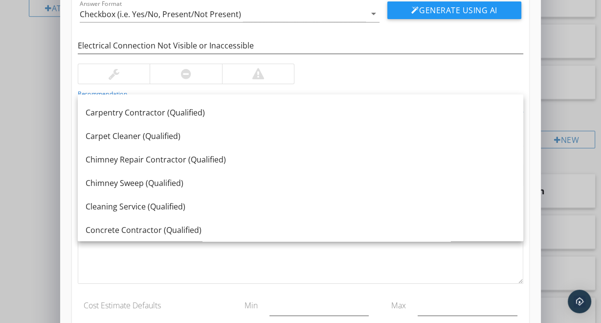
scroll to position [0, 0]
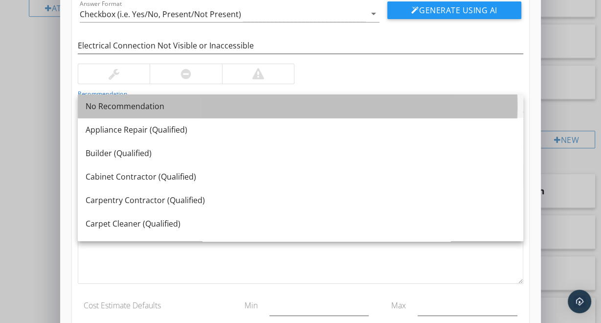
click at [141, 110] on div "No Recommendation" at bounding box center [301, 106] width 430 height 12
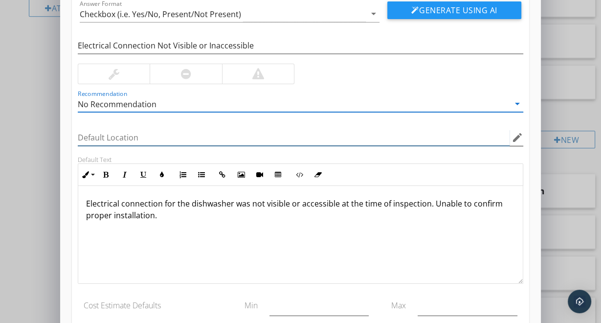
click at [118, 134] on input "Default Location" at bounding box center [294, 138] width 432 height 16
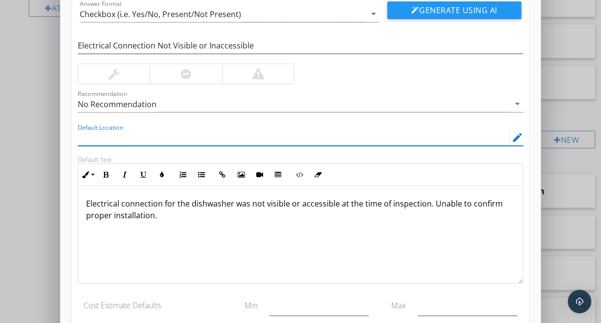
type input "k"
click at [78, 135] on input "Kitchen" at bounding box center [294, 138] width 432 height 16
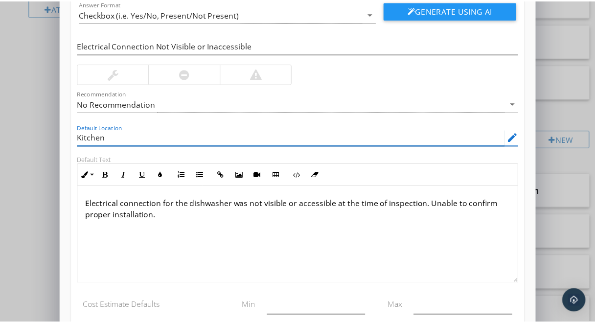
scroll to position [143, 0]
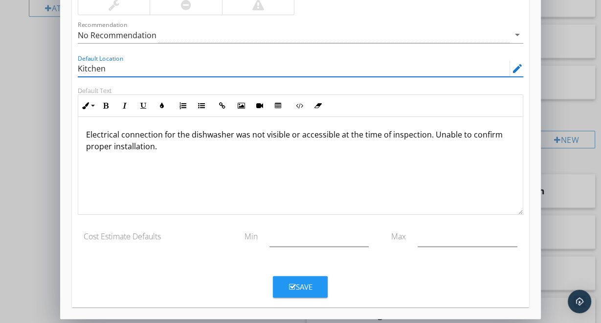
type input "Kitchen"
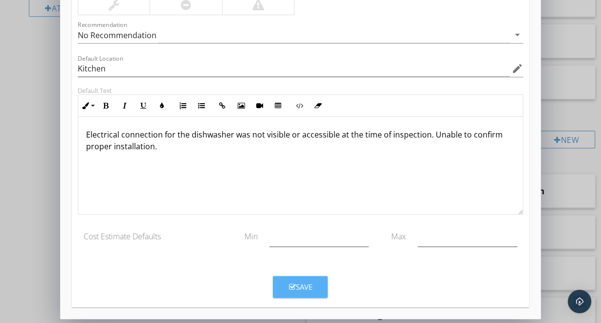
click at [312, 289] on div "Save" at bounding box center [300, 286] width 23 height 11
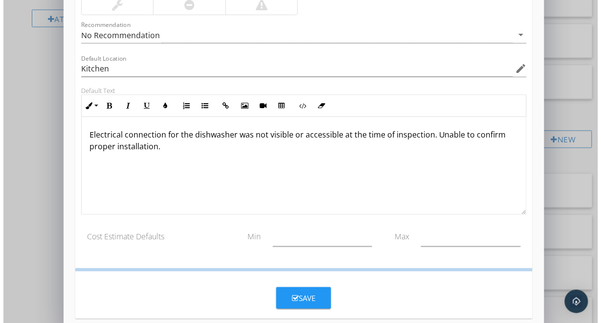
scroll to position [96, 0]
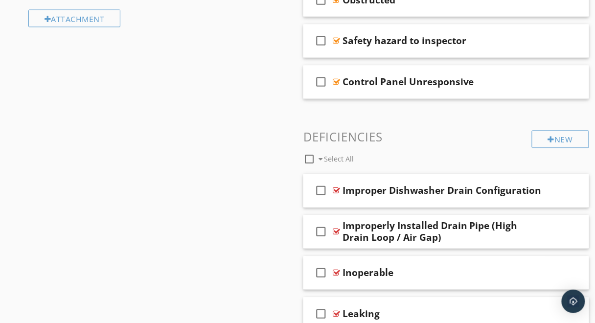
click at [490, 125] on div "New Informational check_box_outline_blank Select All check_box_outline_blank Co…" at bounding box center [446, 184] width 286 height 953
click at [552, 140] on div at bounding box center [551, 140] width 7 height 8
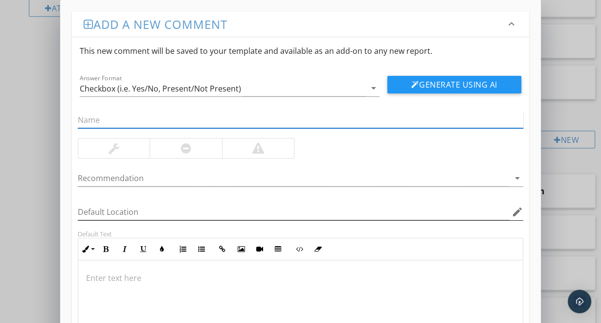
paste input "Dishwasher Not Present or Not Installed"
type input "Dishwasher Not Present or Not Installed"
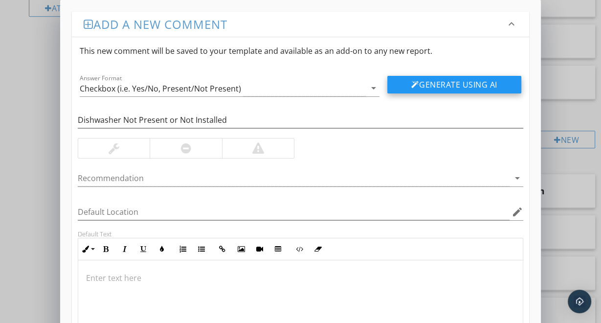
click at [473, 85] on button "Generate Using AI" at bounding box center [454, 85] width 134 height 18
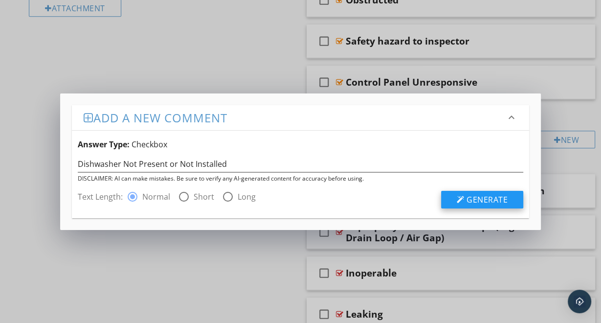
click at [471, 200] on span "Generate" at bounding box center [487, 199] width 41 height 11
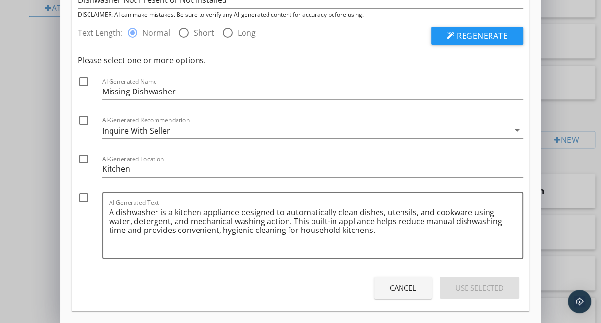
scroll to position [70, 0]
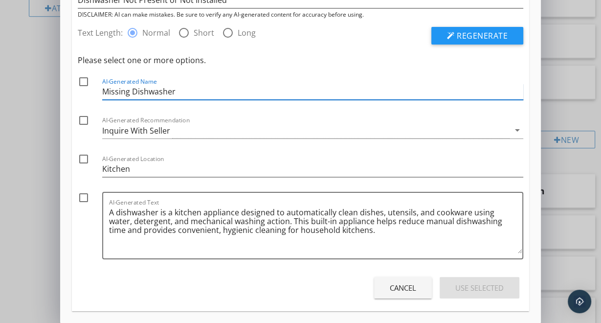
click at [181, 91] on input "Missing Dishwasher" at bounding box center [312, 92] width 421 height 16
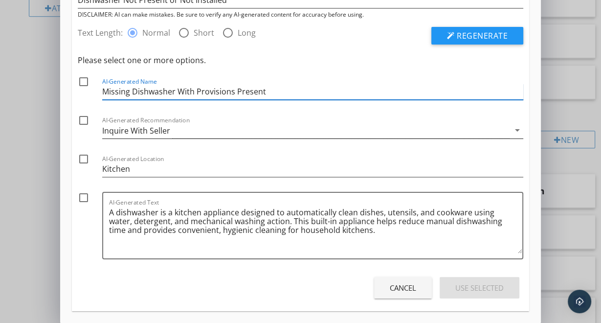
type input "Missing Dishwasher With Provisions Present"
click at [287, 129] on div "Inquire With Seller" at bounding box center [305, 130] width 407 height 16
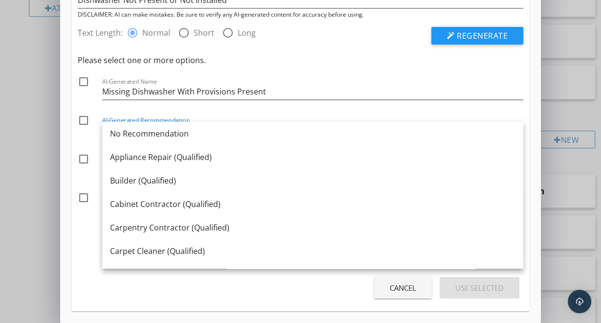
click at [337, 69] on div "Please select one or more options. check_box_outline_blank AI-Generated Name Mi…" at bounding box center [300, 159] width 445 height 210
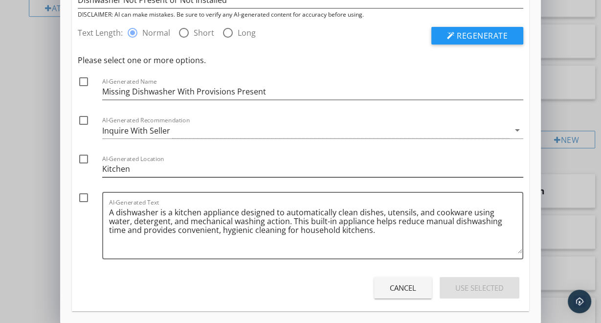
scroll to position [75, 0]
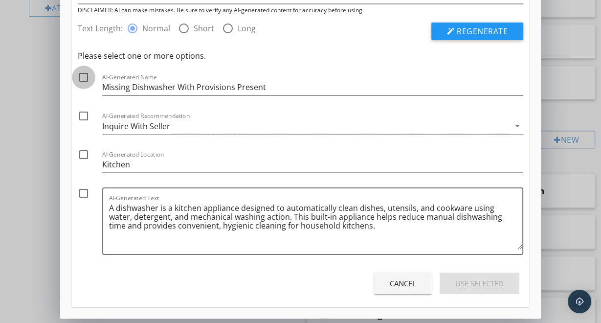
click at [79, 77] on div at bounding box center [83, 77] width 17 height 17
checkbox input "true"
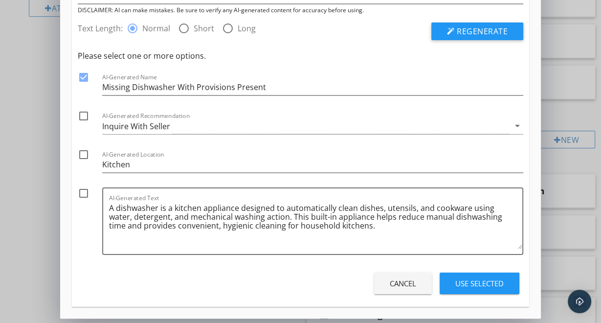
click at [84, 112] on div at bounding box center [83, 116] width 17 height 17
checkbox input "true"
click at [85, 148] on div at bounding box center [83, 154] width 17 height 17
checkbox input "true"
click at [87, 192] on div at bounding box center [83, 193] width 17 height 17
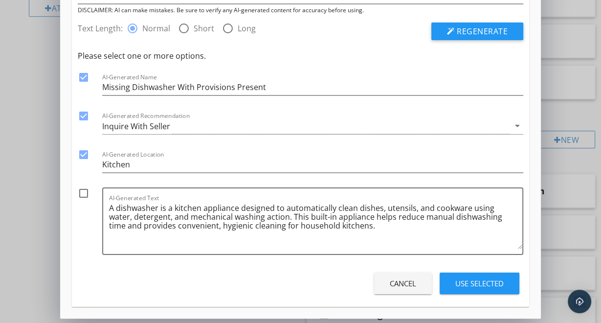
checkbox input "true"
click at [487, 36] on button "Regenerate" at bounding box center [477, 31] width 92 height 18
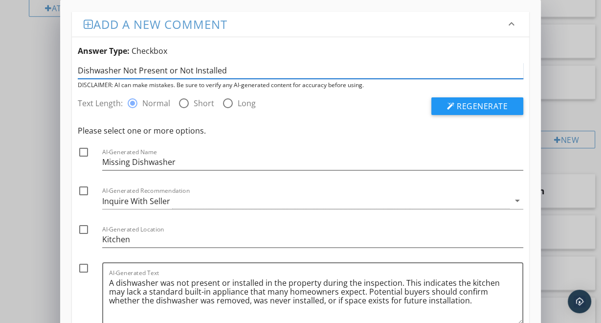
drag, startPoint x: 258, startPoint y: 72, endPoint x: 63, endPoint y: 68, distance: 195.1
click at [63, 68] on div "Add a new comment keyboard_arrow_down Answer Type: Checkbox Dishwasher Not Pres…" at bounding box center [300, 196] width 481 height 393
type input "Missing dishwasher with provisions"
click button "Regenerate" at bounding box center [477, 106] width 92 height 18
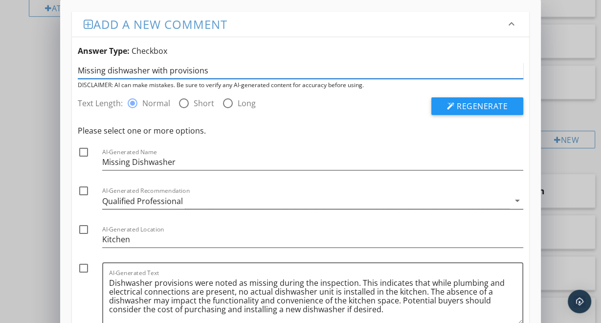
scroll to position [75, 0]
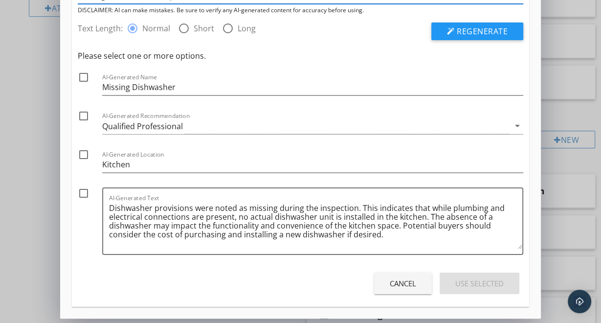
click at [412, 279] on div "Cancel" at bounding box center [403, 283] width 26 height 11
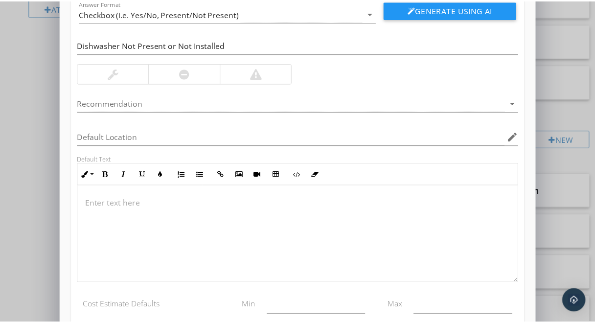
scroll to position [0, 0]
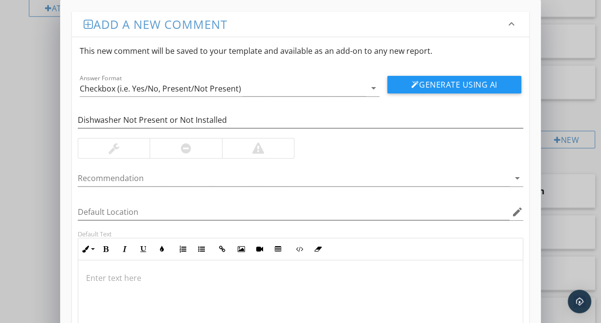
click at [20, 101] on div "Add a new comment keyboard_arrow_down This new comment will be saved to your te…" at bounding box center [300, 234] width 601 height 468
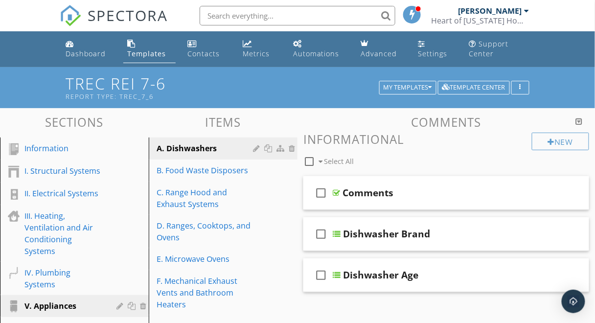
click at [313, 123] on h3 "Comments" at bounding box center [446, 121] width 286 height 13
click at [216, 176] on link "B. Food Waste Disposers" at bounding box center [225, 170] width 146 height 22
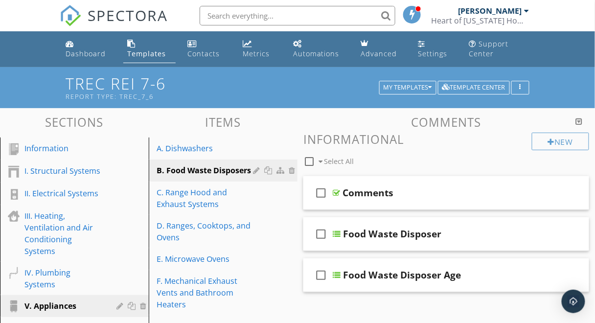
click at [449, 163] on div "check_box_outline_blank Select All" at bounding box center [417, 159] width 228 height 19
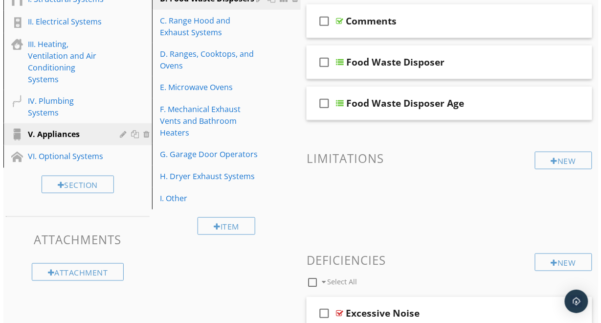
scroll to position [342, 0]
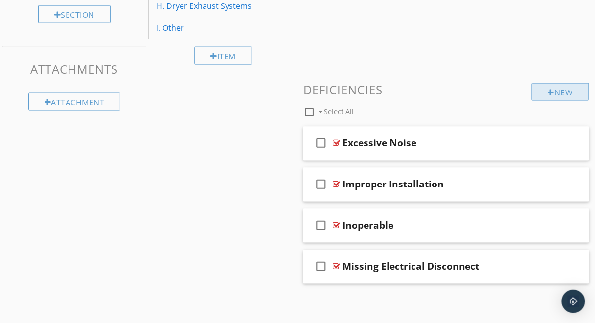
click at [539, 84] on div "New" at bounding box center [560, 92] width 57 height 18
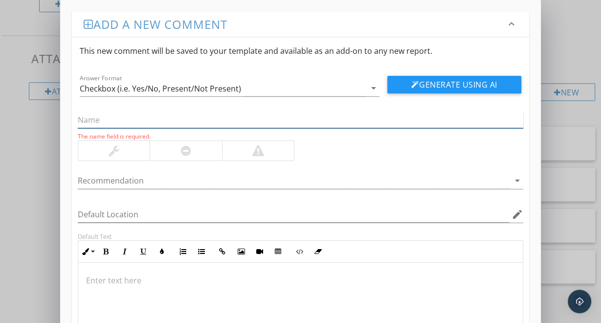
click at [440, 117] on input "text" at bounding box center [300, 120] width 445 height 16
paste input "Leak at Disposer Body or Connections"
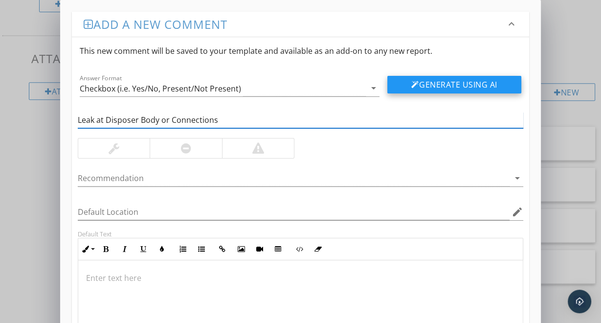
type input "Leak at Disposer Body or Connections"
click at [462, 84] on button "Generate Using AI" at bounding box center [454, 85] width 134 height 18
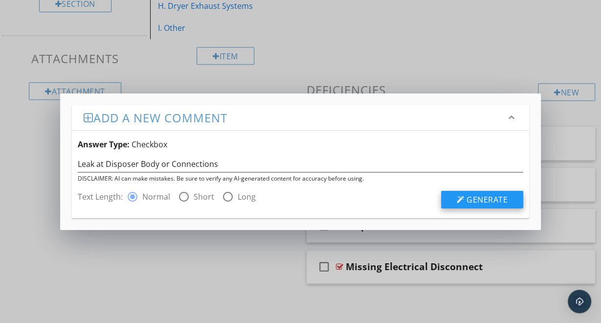
click at [461, 195] on button "Generate" at bounding box center [482, 200] width 82 height 18
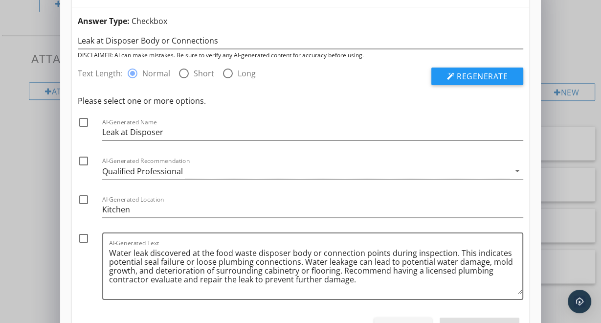
scroll to position [25, 0]
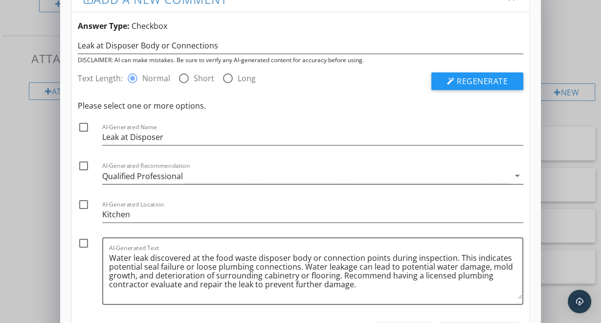
click at [130, 178] on div "Qualified Professional" at bounding box center [142, 176] width 81 height 9
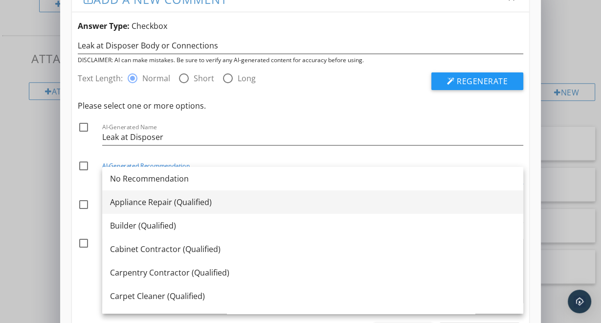
click at [151, 198] on div "Appliance Repair (Qualified)" at bounding box center [312, 202] width 405 height 12
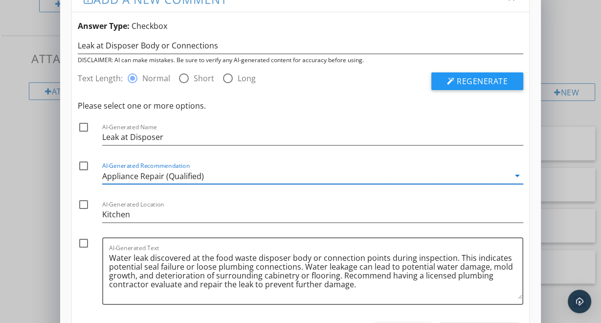
drag, startPoint x: 84, startPoint y: 126, endPoint x: 124, endPoint y: 180, distance: 66.8
click at [124, 180] on div "Please select one or more options. check_box_outline_blank AI-Generated Name Le…" at bounding box center [300, 205] width 445 height 210
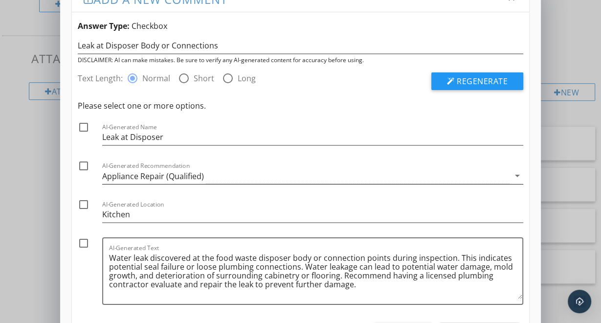
click at [142, 176] on div "Appliance Repair (Qualified)" at bounding box center [153, 176] width 102 height 9
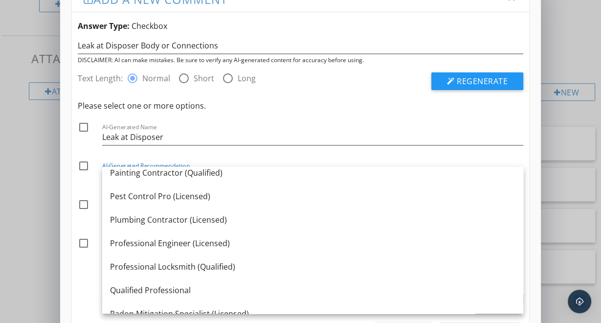
scroll to position [992, 0]
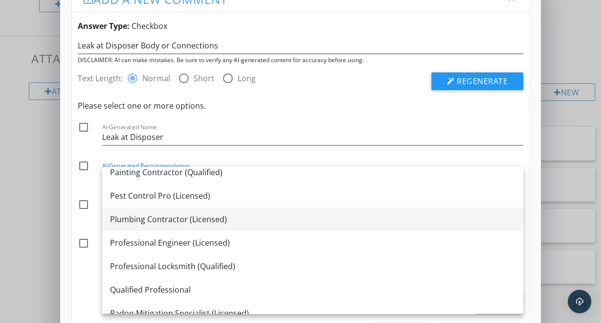
click at [153, 228] on link "Plumbing Contractor (Licensed)" at bounding box center [312, 218] width 421 height 23
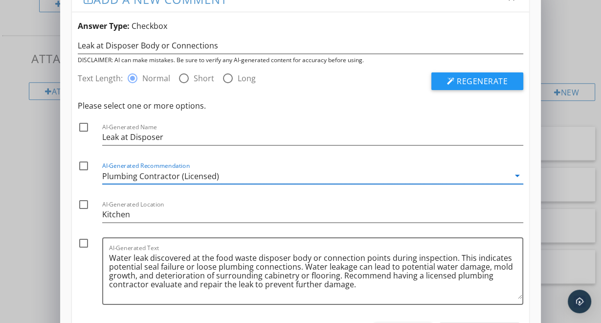
drag, startPoint x: 88, startPoint y: 123, endPoint x: 86, endPoint y: 174, distance: 50.9
click at [86, 174] on div "Please select one or more options. check_box_outline_blank AI-Generated Name Le…" at bounding box center [300, 205] width 445 height 210
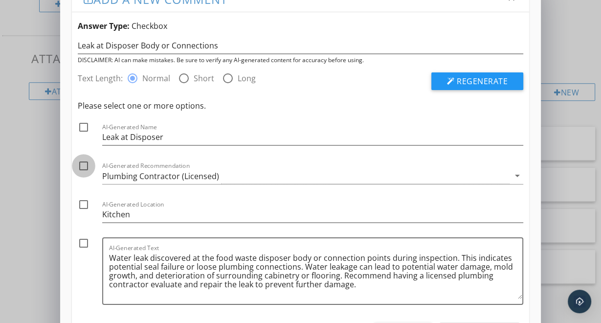
click at [83, 168] on div at bounding box center [83, 165] width 17 height 17
checkbox input "true"
click at [81, 201] on div at bounding box center [83, 204] width 17 height 17
checkbox input "true"
click at [83, 236] on div at bounding box center [83, 243] width 17 height 17
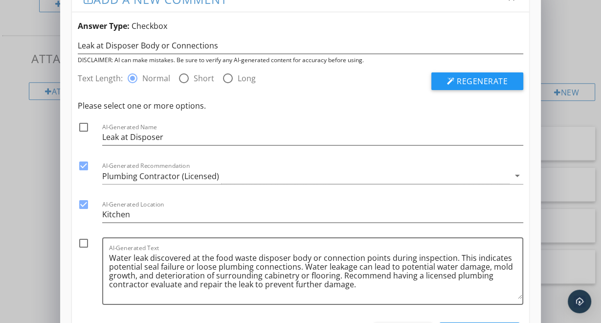
checkbox input "true"
click at [84, 124] on div at bounding box center [83, 127] width 17 height 17
checkbox input "true"
click at [470, 81] on span "Regenerate" at bounding box center [482, 81] width 51 height 11
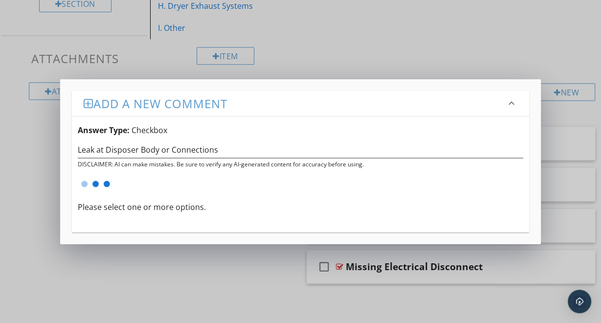
scroll to position [0, 0]
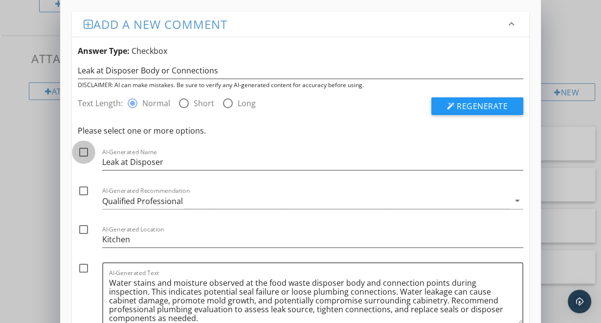
click at [85, 152] on div at bounding box center [83, 152] width 17 height 17
checkbox input "true"
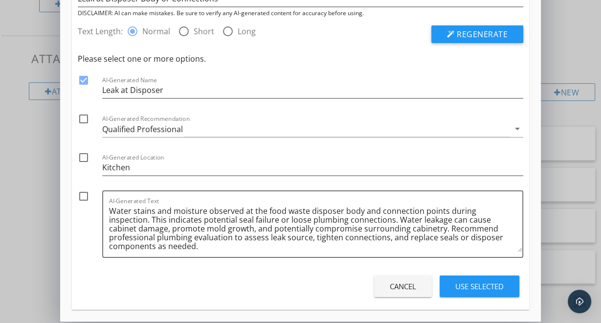
scroll to position [74, 0]
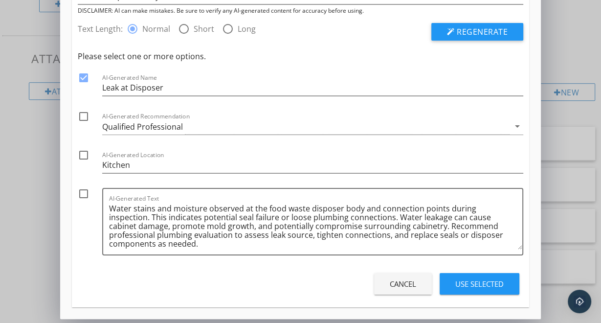
click at [86, 116] on div at bounding box center [83, 116] width 17 height 17
checkbox input "true"
click at [81, 156] on div at bounding box center [83, 155] width 17 height 17
checkbox input "true"
click at [82, 189] on div at bounding box center [83, 193] width 17 height 17
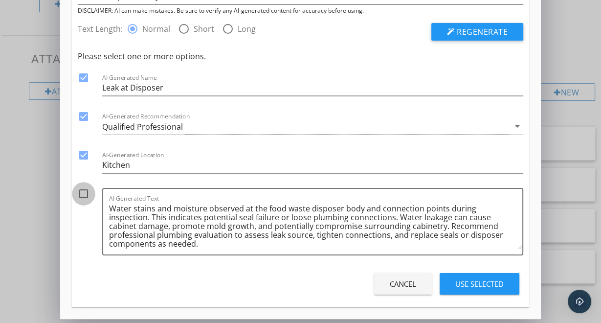
checkbox input "true"
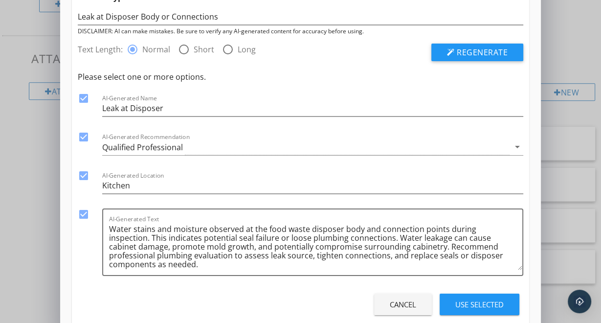
scroll to position [75, 0]
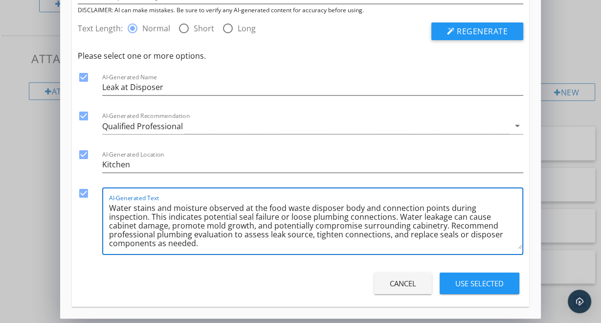
click at [223, 223] on textarea "Water stains and moisture observed at the food waste disposer body and connecti…" at bounding box center [315, 224] width 413 height 49
type textarea "Water stains and moisture observed at the food waste disposer body and connecti…"
click at [167, 125] on div "Qualified Professional" at bounding box center [142, 126] width 81 height 9
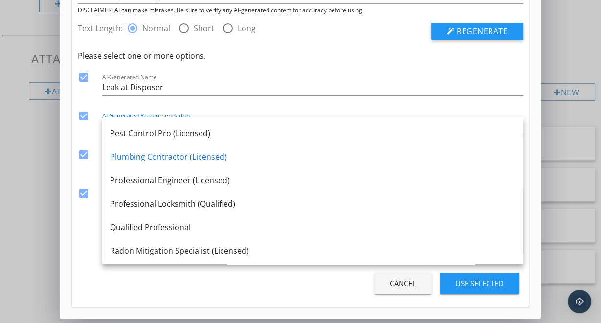
scroll to position [991, 0]
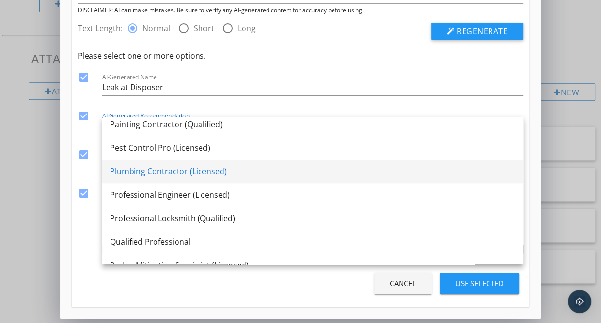
click at [200, 174] on div "Plumbing Contractor (Licensed)" at bounding box center [312, 171] width 405 height 12
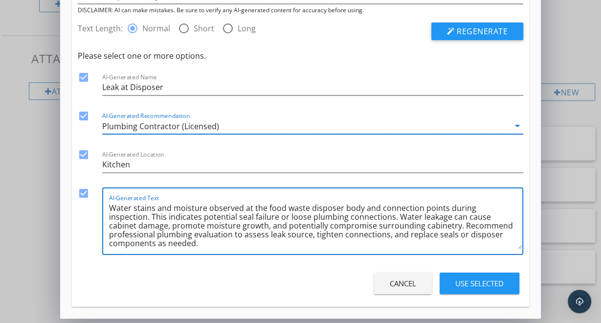
click at [233, 246] on textarea "Water stains and moisture observed at the food waste disposer body and connecti…" at bounding box center [315, 224] width 413 height 49
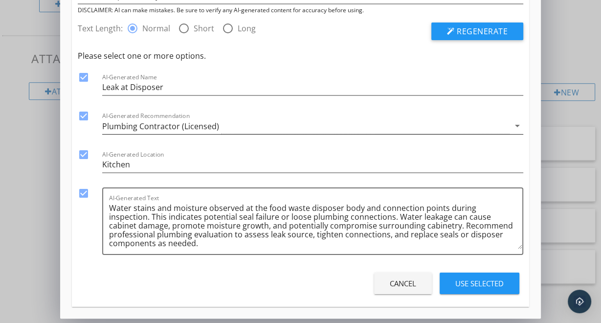
click at [250, 273] on div "Cancel Use Selected" at bounding box center [300, 282] width 445 height 27
click at [455, 276] on button "Use Selected" at bounding box center [480, 283] width 80 height 22
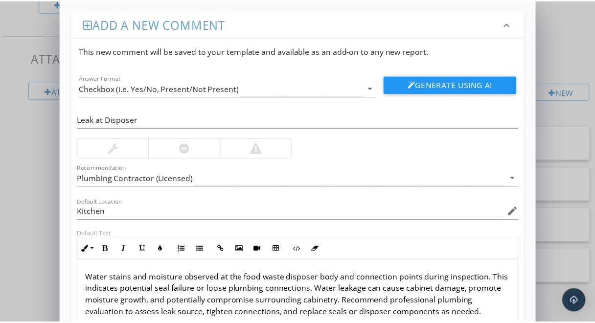
scroll to position [143, 0]
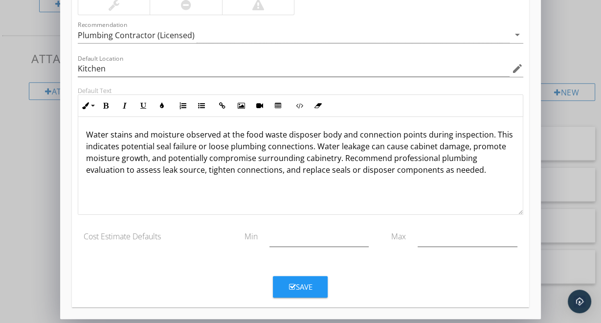
click at [293, 291] on button "Save" at bounding box center [300, 287] width 55 height 22
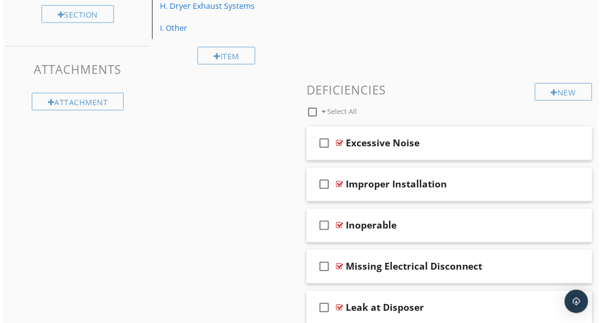
scroll to position [383, 0]
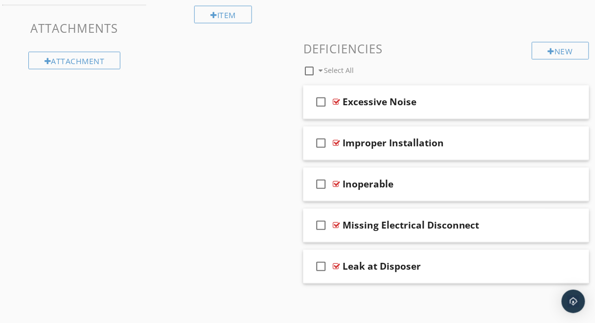
click at [482, 45] on h3 "Deficiencies" at bounding box center [446, 48] width 286 height 13
click at [550, 42] on div "New" at bounding box center [560, 51] width 57 height 18
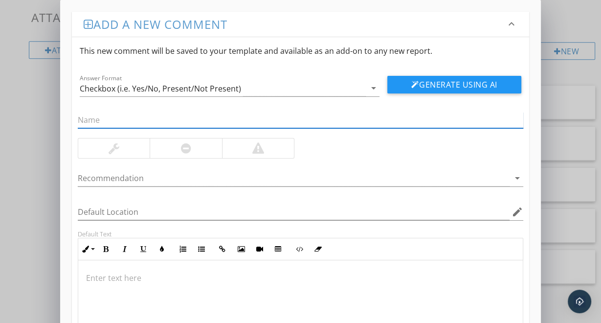
paste input "Improper Electrical Connection (e.g., exposed wiring, missing strain relief)"
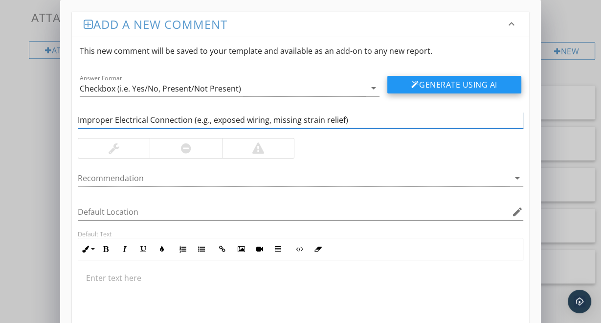
type input "Improper Electrical Connection (e.g., exposed wiring, missing strain relief)"
click at [431, 89] on button "Generate Using AI" at bounding box center [454, 85] width 134 height 18
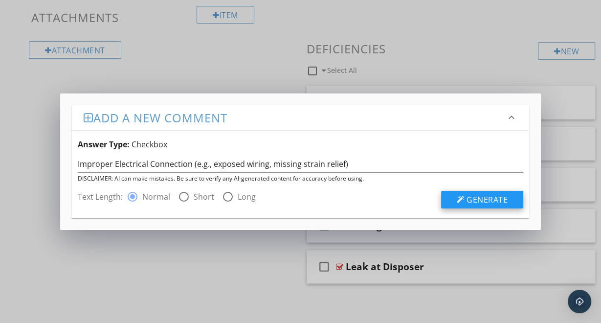
click at [472, 197] on span "Generate" at bounding box center [487, 199] width 41 height 11
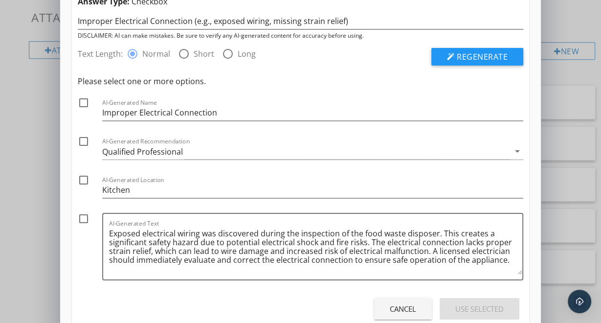
scroll to position [55, 0]
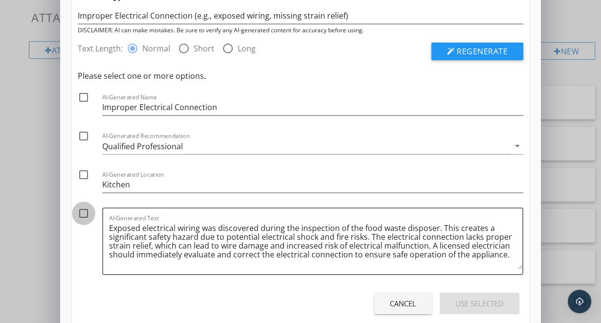
click at [83, 212] on div at bounding box center [83, 213] width 17 height 17
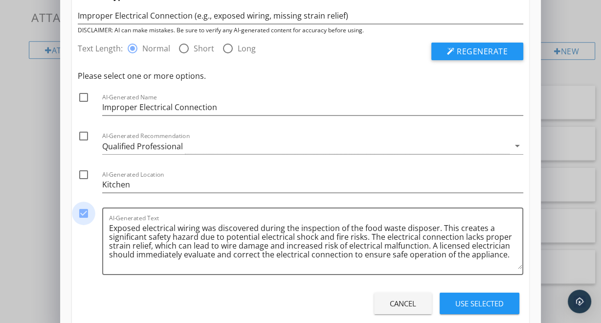
click at [83, 212] on div at bounding box center [83, 213] width 17 height 17
checkbox input "false"
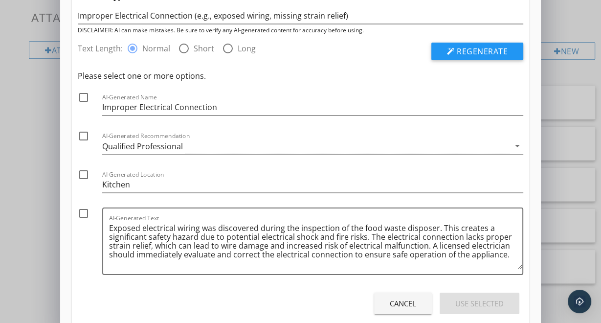
click at [391, 301] on div "Cancel" at bounding box center [403, 303] width 26 height 11
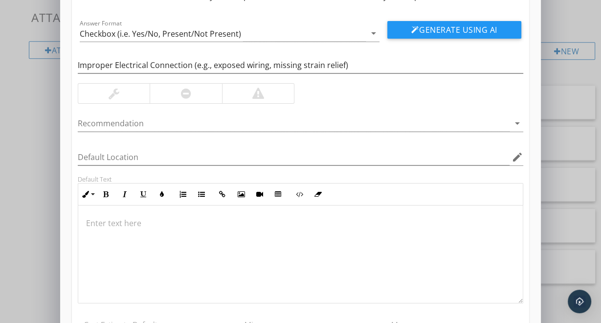
scroll to position [0, 0]
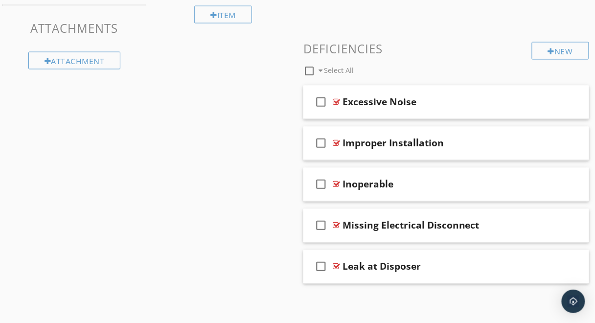
click at [572, 11] on div at bounding box center [297, 161] width 595 height 323
click at [545, 49] on div "New" at bounding box center [560, 51] width 57 height 18
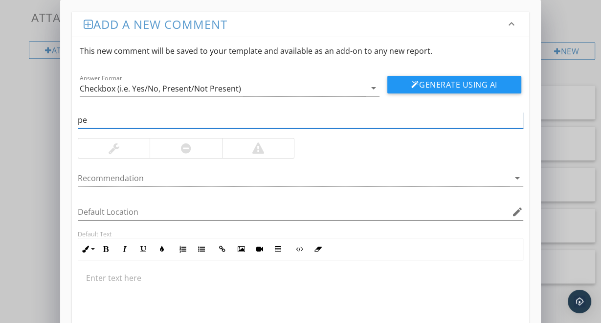
type input "p"
type input "lacking electrical means of disconnect"
click button "Generate Using AI" at bounding box center [454, 85] width 134 height 18
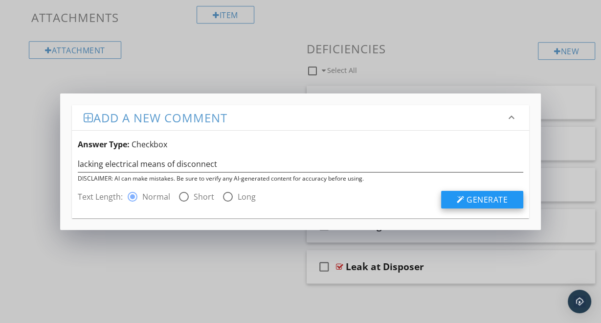
click at [473, 193] on button "Generate" at bounding box center [482, 200] width 82 height 18
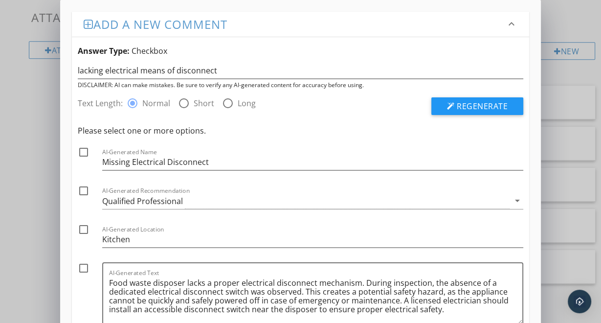
click at [87, 151] on div at bounding box center [83, 152] width 17 height 17
checkbox input "true"
click at [84, 186] on div at bounding box center [83, 190] width 17 height 17
checkbox input "true"
click at [85, 226] on div at bounding box center [83, 229] width 17 height 17
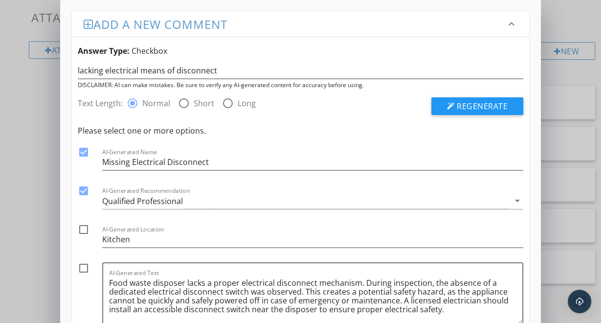
checkbox input "true"
click at [85, 262] on div at bounding box center [83, 268] width 17 height 17
checkbox input "true"
click at [176, 198] on div "Qualified Professional" at bounding box center [142, 201] width 81 height 9
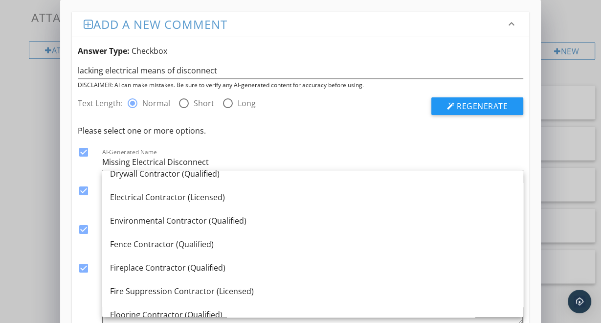
scroll to position [354, 0]
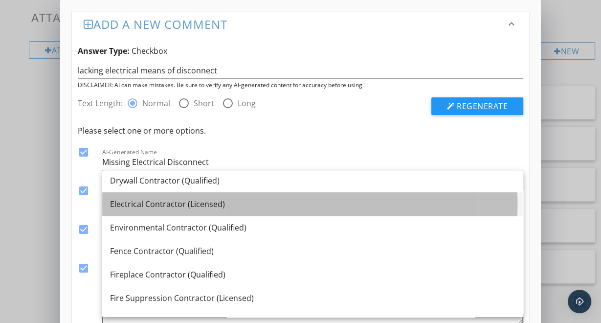
click at [178, 204] on div "Electrical Contractor (Licensed)" at bounding box center [312, 204] width 405 height 12
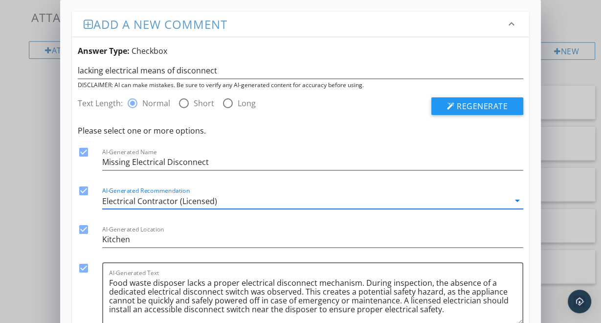
scroll to position [75, 0]
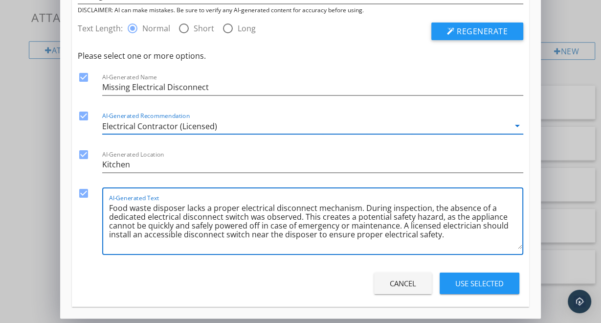
click at [247, 217] on textarea "Food waste disposer lacks a proper electrical disconnect mechanism. During insp…" at bounding box center [315, 224] width 413 height 49
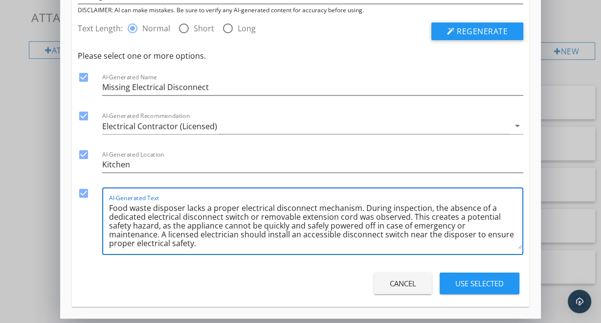
click at [284, 250] on div "AI-Generated Text Food waste disposer lacks a proper electrical disconnect mech…" at bounding box center [315, 221] width 413 height 66
click at [290, 245] on textarea "Food waste disposer lacks a proper electrical disconnect mechanism. During insp…" at bounding box center [315, 224] width 413 height 49
type textarea "Food waste disposer lacks a proper electrical disconnect mechanism. During insp…"
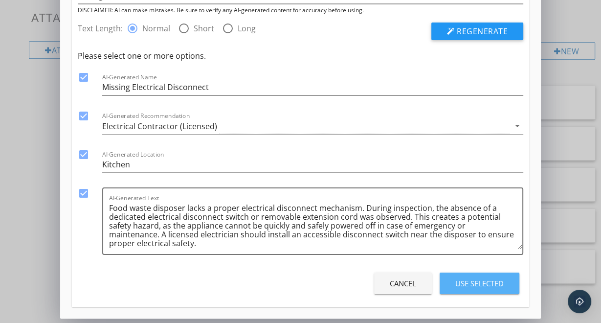
click at [461, 278] on div "Use Selected" at bounding box center [479, 283] width 48 height 11
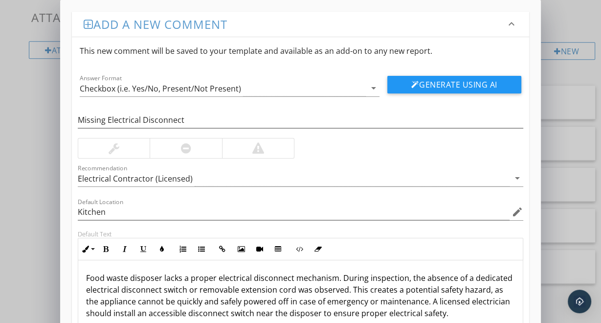
scroll to position [143, 0]
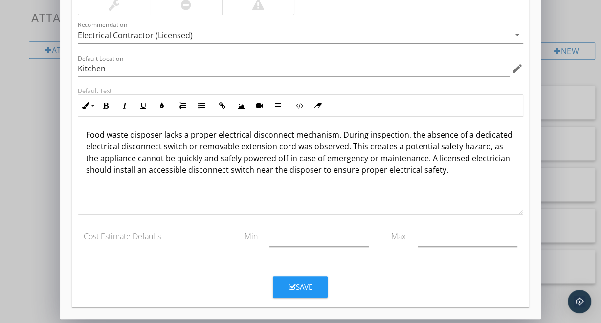
click at [282, 287] on button "Save" at bounding box center [300, 287] width 55 height 22
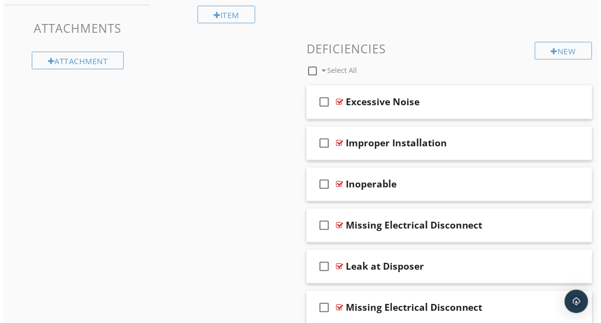
scroll to position [424, 0]
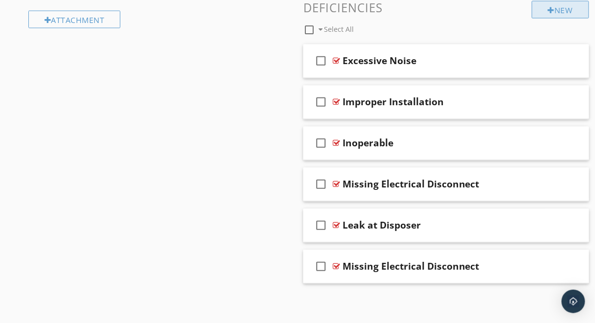
click at [549, 6] on div at bounding box center [551, 10] width 7 height 8
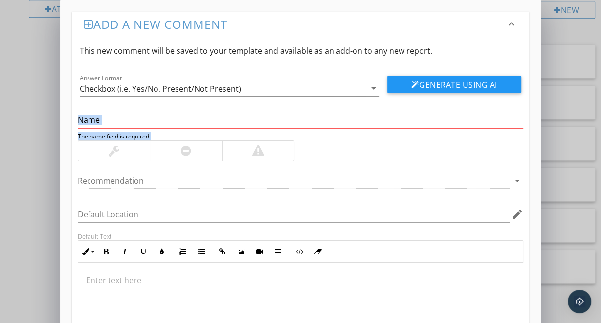
drag, startPoint x: 324, startPoint y: 131, endPoint x: 239, endPoint y: 120, distance: 85.3
click at [239, 120] on div "The name field is required." at bounding box center [300, 126] width 445 height 28
click at [239, 120] on input "text" at bounding box center [300, 120] width 445 height 16
paste input "Disposer Jammed or Obstructed"
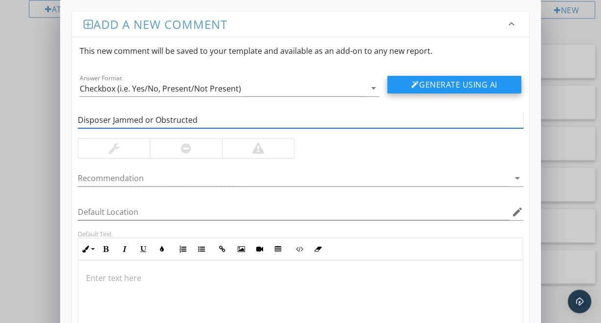
type input "Disposer Jammed or Obstructed"
click at [427, 82] on button "Generate Using AI" at bounding box center [454, 85] width 134 height 18
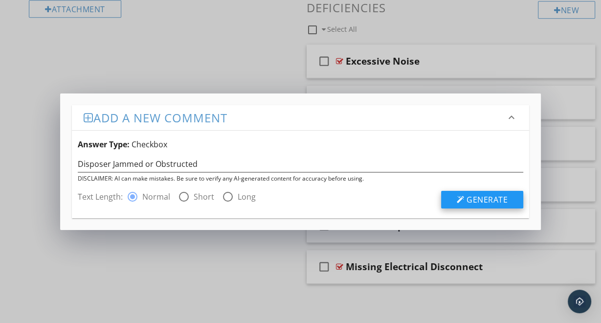
click at [497, 196] on span "Generate" at bounding box center [487, 199] width 41 height 11
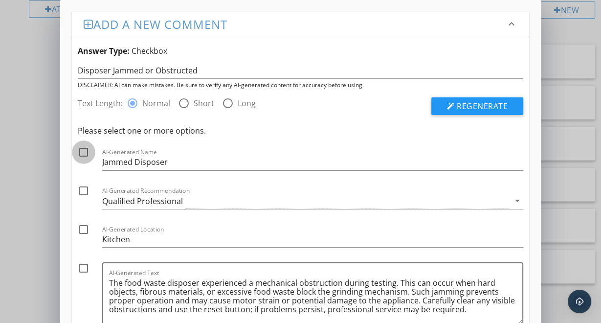
click at [83, 149] on div at bounding box center [83, 152] width 17 height 17
checkbox input "true"
drag, startPoint x: 82, startPoint y: 189, endPoint x: 83, endPoint y: 225, distance: 36.7
click at [83, 225] on div "Please select one or more options. check_box AI-Generated Name Jammed Disposer …" at bounding box center [300, 230] width 445 height 210
click at [82, 263] on div at bounding box center [83, 268] width 17 height 17
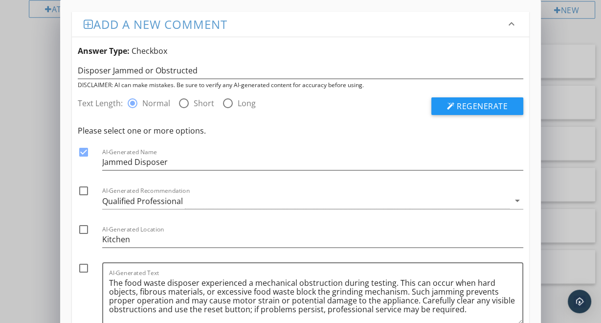
checkbox input "true"
click at [85, 230] on div at bounding box center [83, 229] width 17 height 17
checkbox input "true"
click at [84, 189] on div at bounding box center [83, 190] width 17 height 17
checkbox input "true"
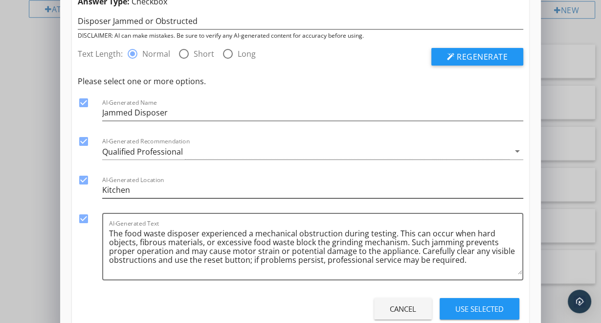
scroll to position [75, 0]
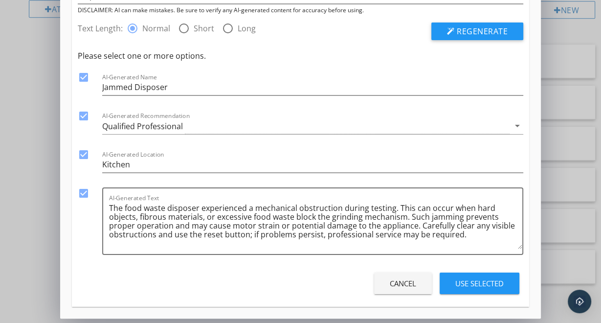
click at [284, 270] on div "Cancel Use Selected" at bounding box center [300, 282] width 445 height 27
click at [462, 280] on div "Use Selected" at bounding box center [479, 283] width 48 height 11
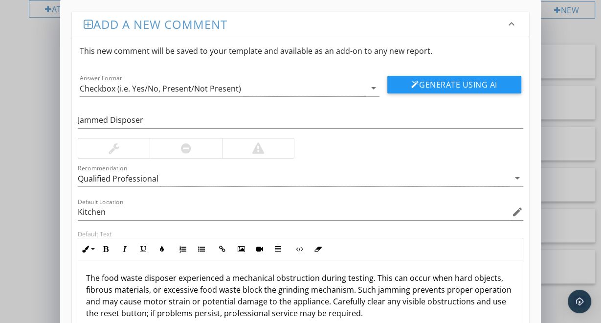
scroll to position [143, 0]
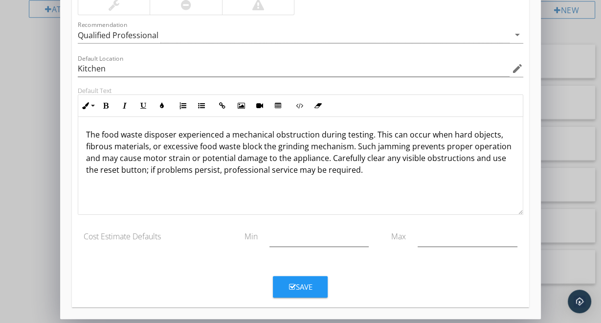
click at [306, 286] on div "Save" at bounding box center [300, 286] width 23 height 11
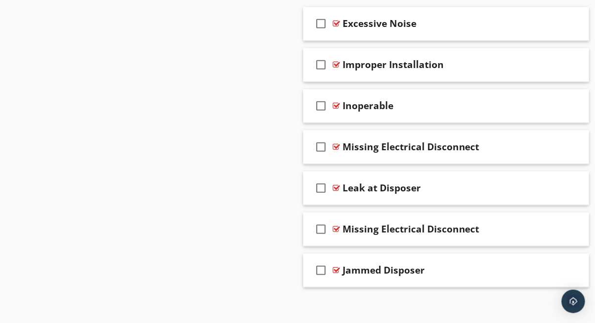
scroll to position [463, 0]
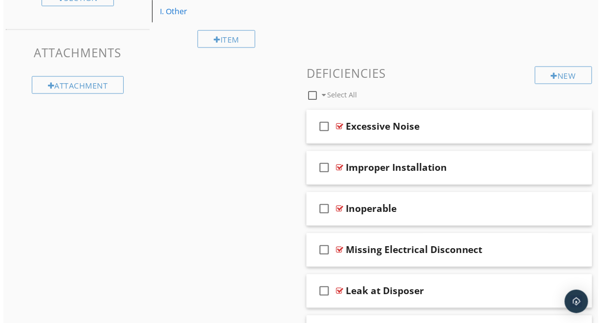
scroll to position [358, 0]
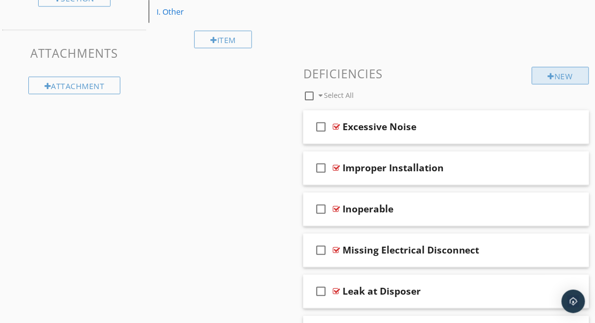
click at [553, 78] on div "New" at bounding box center [560, 76] width 57 height 18
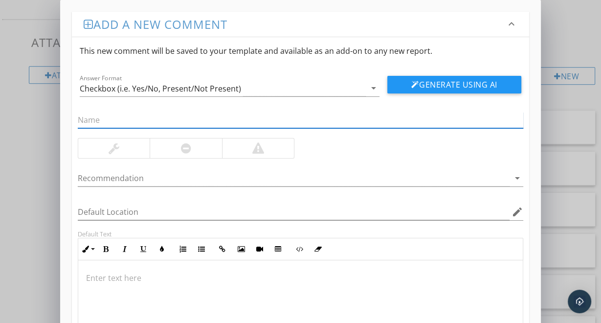
paste input "Disposer Not Present or Not Installed"
type input "Disposer Not Present or Not Installed"
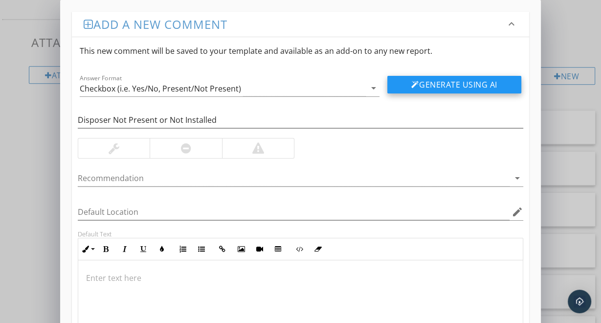
click at [445, 81] on button "Generate Using AI" at bounding box center [454, 85] width 134 height 18
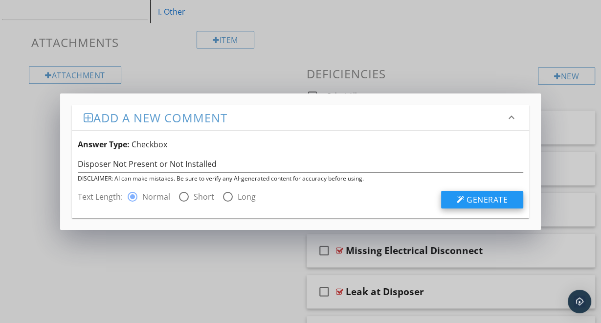
click at [469, 197] on span "Generate" at bounding box center [487, 199] width 41 height 11
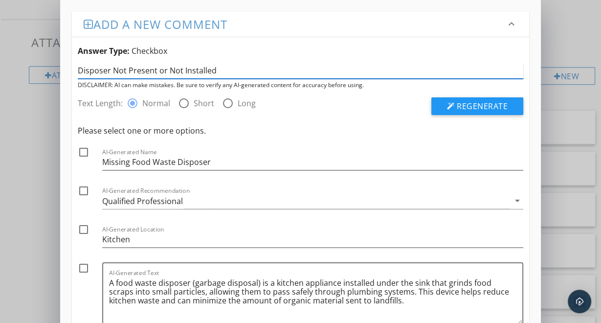
drag, startPoint x: 221, startPoint y: 70, endPoint x: 74, endPoint y: 68, distance: 146.7
click at [74, 68] on div "Disposer Not Present or Not Installed" at bounding box center [300, 70] width 457 height 18
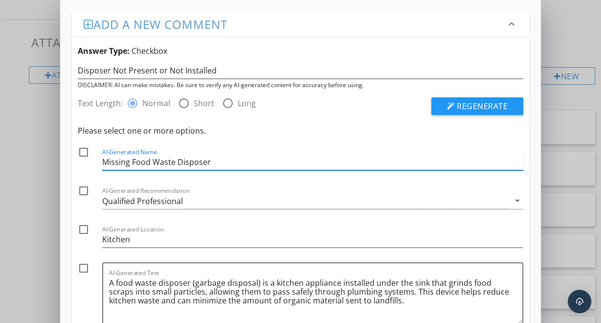
drag, startPoint x: 211, startPoint y: 162, endPoint x: 69, endPoint y: 157, distance: 141.9
click at [69, 157] on div "Add a new comment keyboard_arrow_down Answer Type: Checkbox Disposer Not Presen…" at bounding box center [300, 196] width 481 height 393
paste input "Disposer Not Present or Not Installed"
type input "Disposer Not Present or Not Installed"
click at [86, 149] on div at bounding box center [83, 152] width 17 height 17
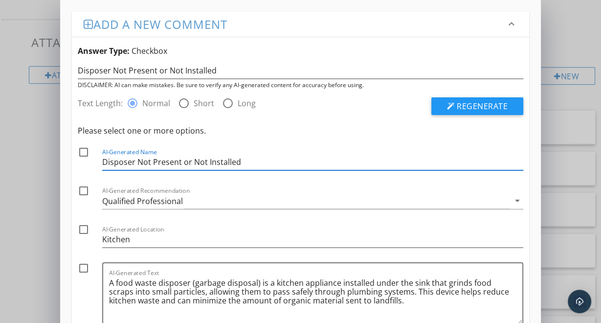
checkbox input "true"
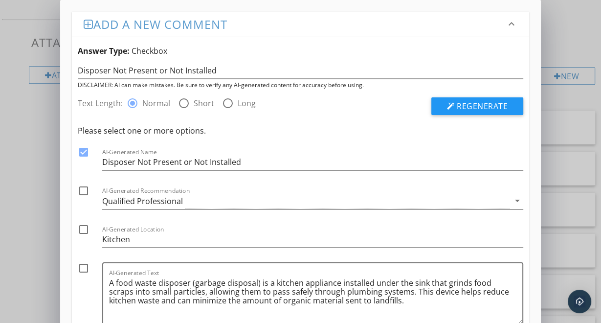
click at [117, 202] on div "Qualified Professional" at bounding box center [142, 201] width 81 height 9
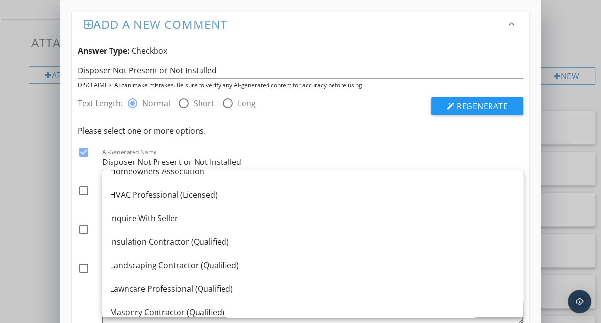
scroll to position [737, 0]
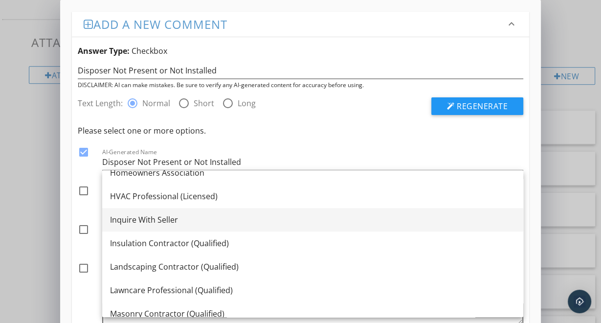
click at [189, 223] on div "Inquire With Seller" at bounding box center [312, 220] width 405 height 12
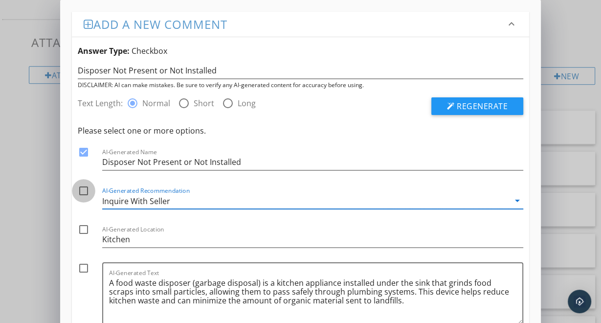
click at [85, 193] on div at bounding box center [83, 190] width 17 height 17
checkbox input "true"
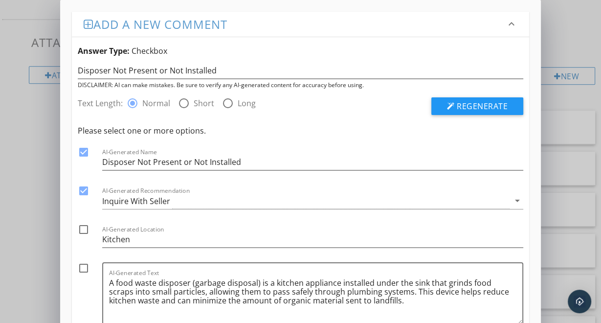
click at [83, 226] on div at bounding box center [83, 229] width 17 height 17
checkbox input "true"
click at [86, 267] on div at bounding box center [83, 268] width 17 height 17
checkbox input "true"
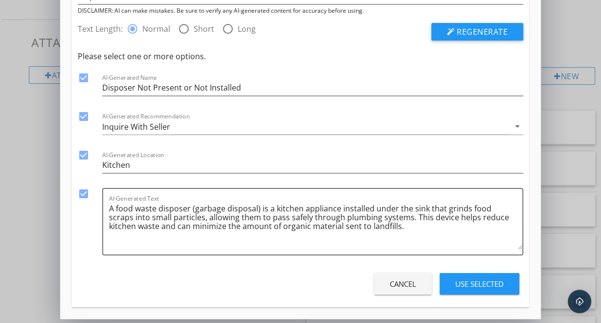
scroll to position [75, 0]
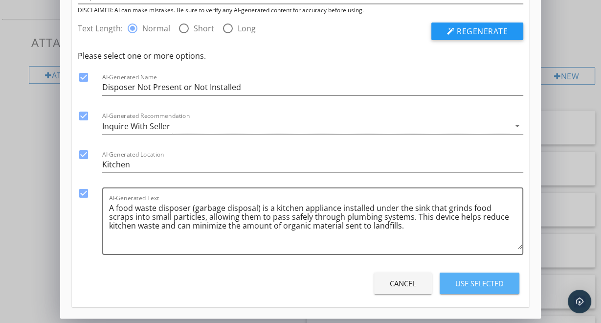
click at [482, 280] on div "Use Selected" at bounding box center [479, 283] width 48 height 11
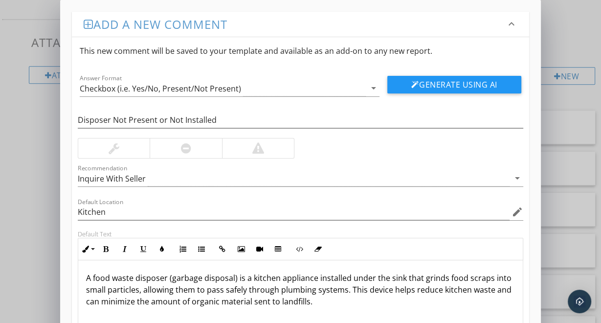
scroll to position [143, 0]
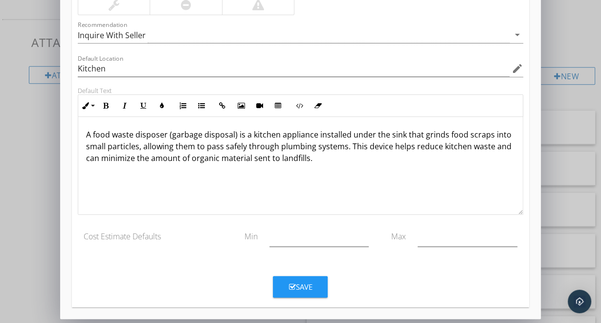
click at [291, 289] on div "Save" at bounding box center [300, 286] width 23 height 11
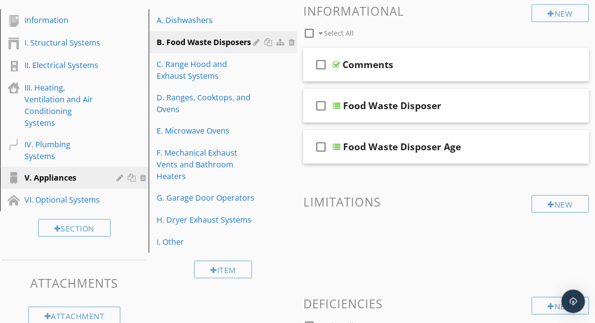
scroll to position [129, 0]
